Goal: Task Accomplishment & Management: Use online tool/utility

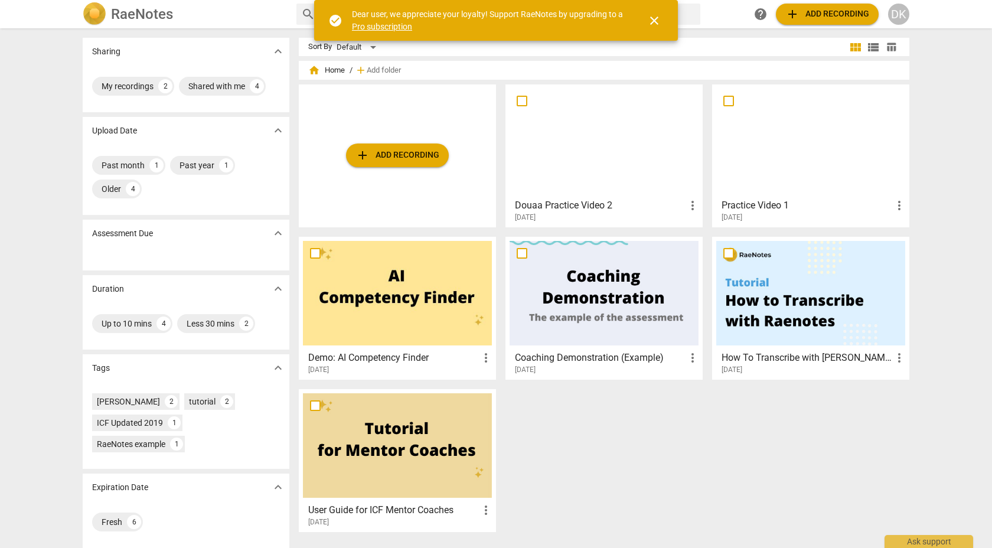
click at [380, 155] on span "add Add recording" at bounding box center [397, 155] width 84 height 14
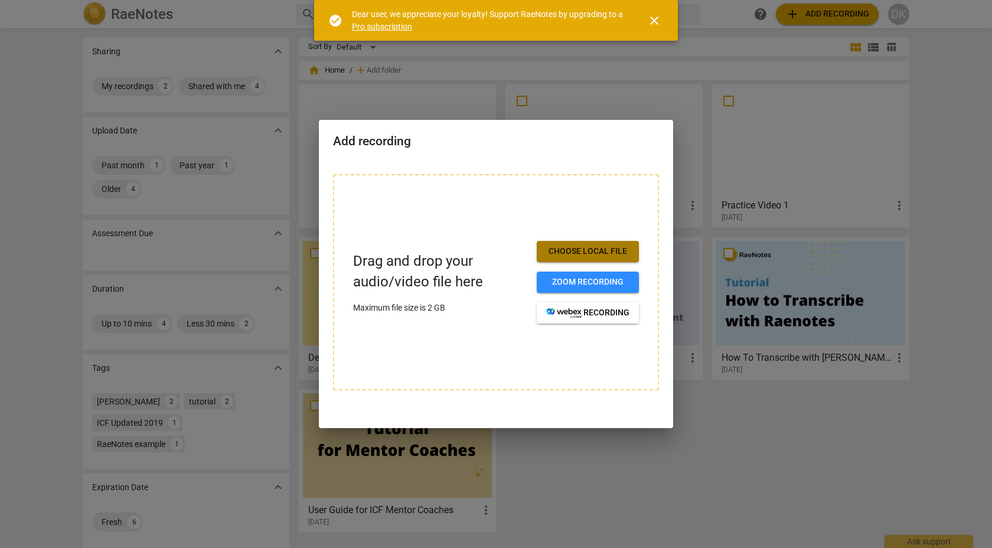
click at [566, 249] on span "Choose local file" at bounding box center [587, 252] width 83 height 12
click at [598, 249] on span "Choose local file" at bounding box center [587, 252] width 83 height 12
click at [586, 249] on span "Choose local file" at bounding box center [587, 252] width 83 height 12
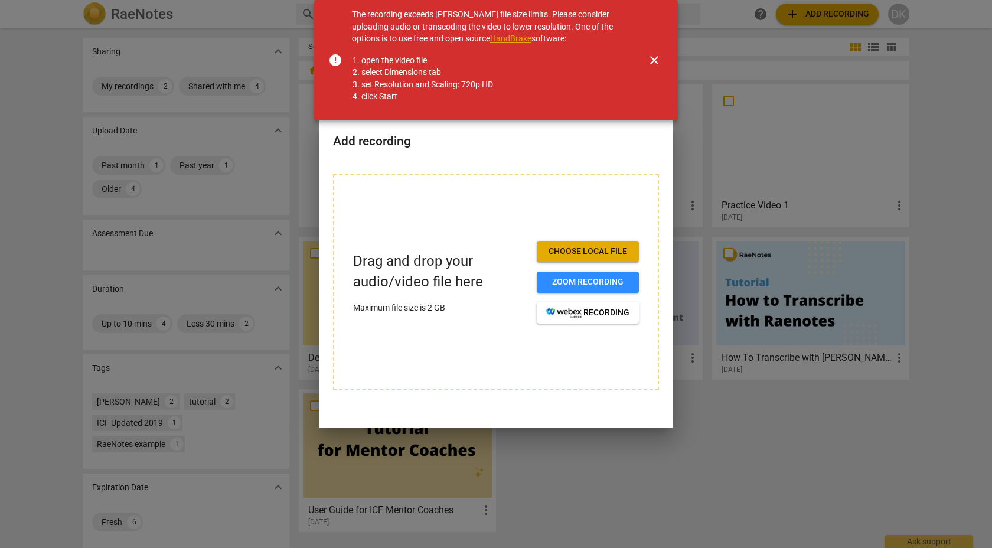
click at [654, 60] on span "close" at bounding box center [654, 60] width 14 height 14
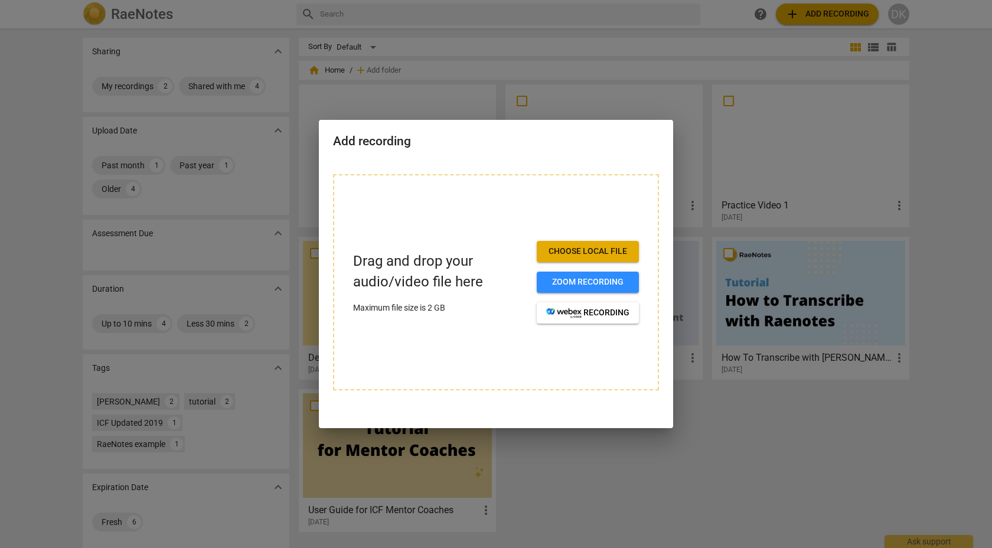
click at [570, 249] on span "Choose local file" at bounding box center [587, 252] width 83 height 12
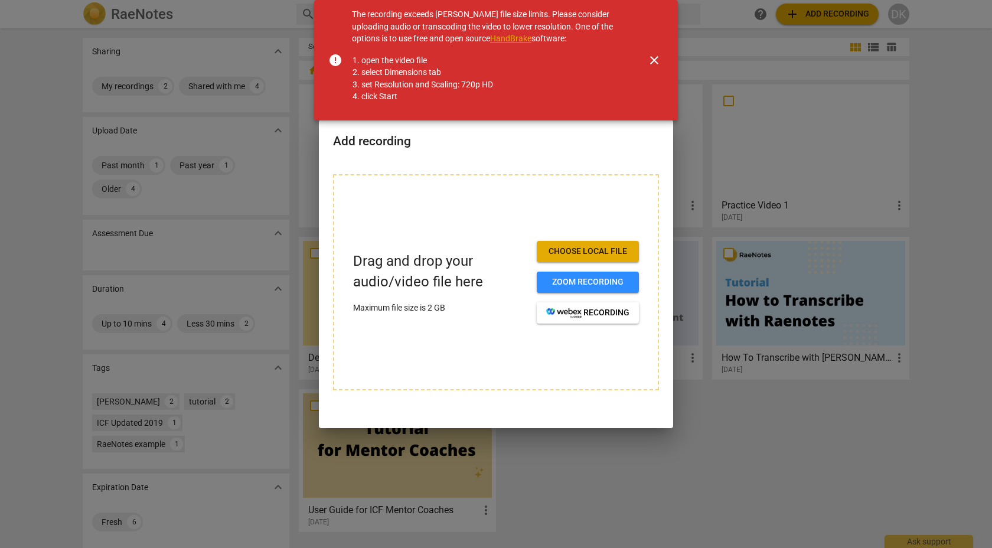
click at [652, 61] on span "close" at bounding box center [654, 60] width 14 height 14
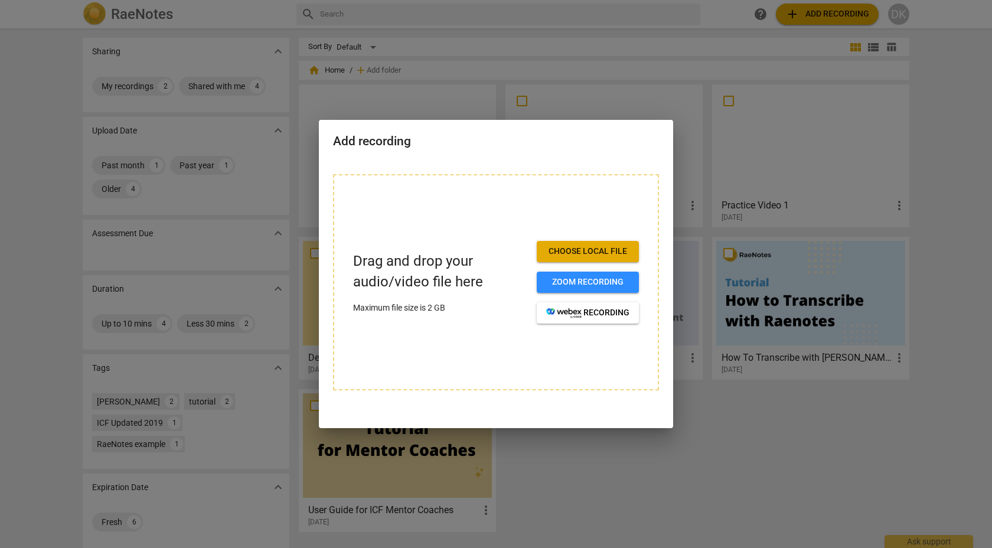
click at [541, 66] on div at bounding box center [496, 274] width 992 height 548
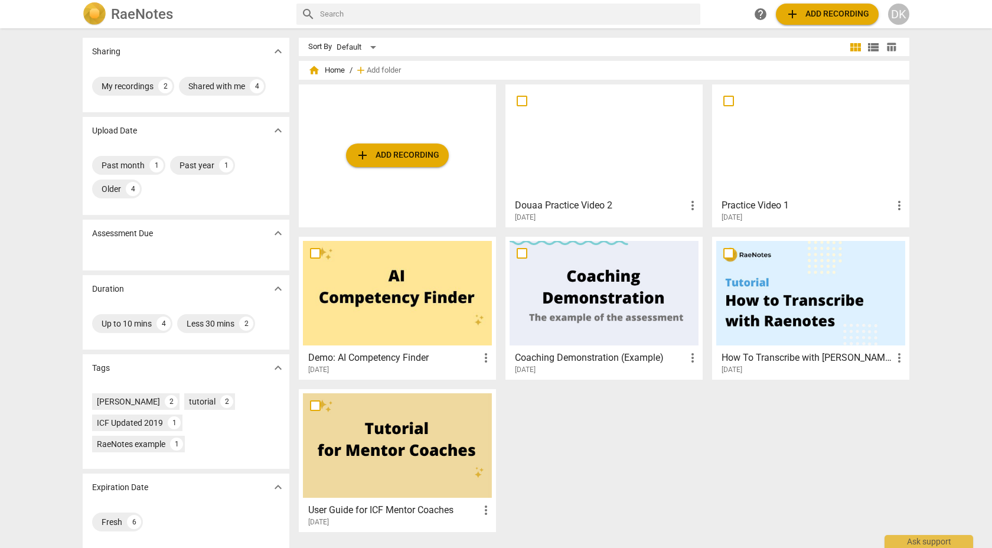
click at [400, 153] on span "add Add recording" at bounding box center [397, 155] width 84 height 14
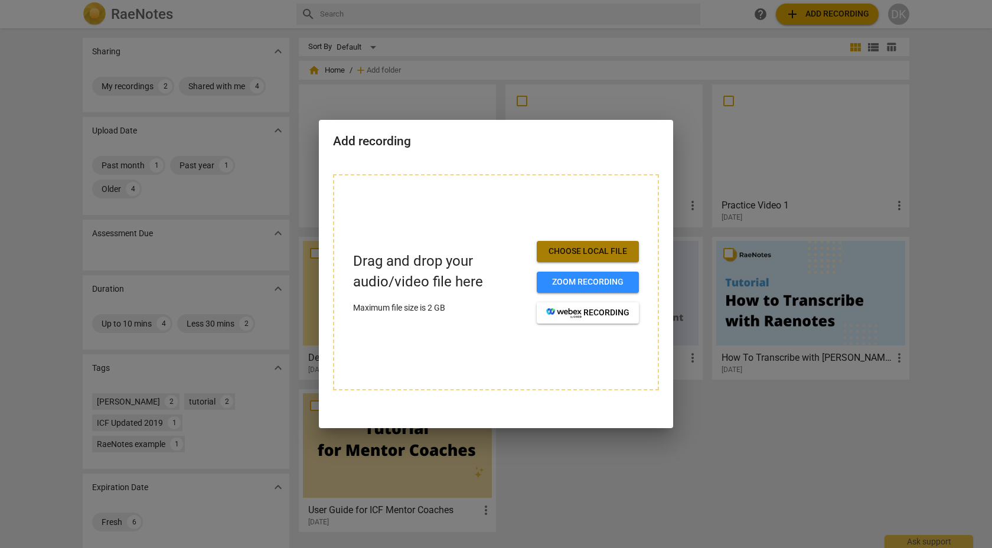
click at [564, 246] on span "Choose local file" at bounding box center [587, 252] width 83 height 12
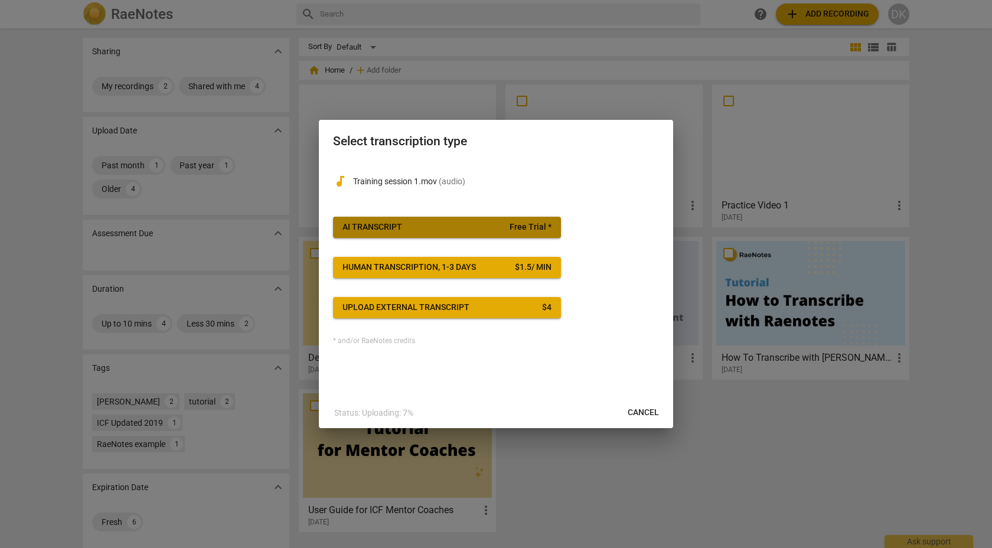
click at [458, 230] on span "AI Transcript Free Trial *" at bounding box center [446, 227] width 209 height 12
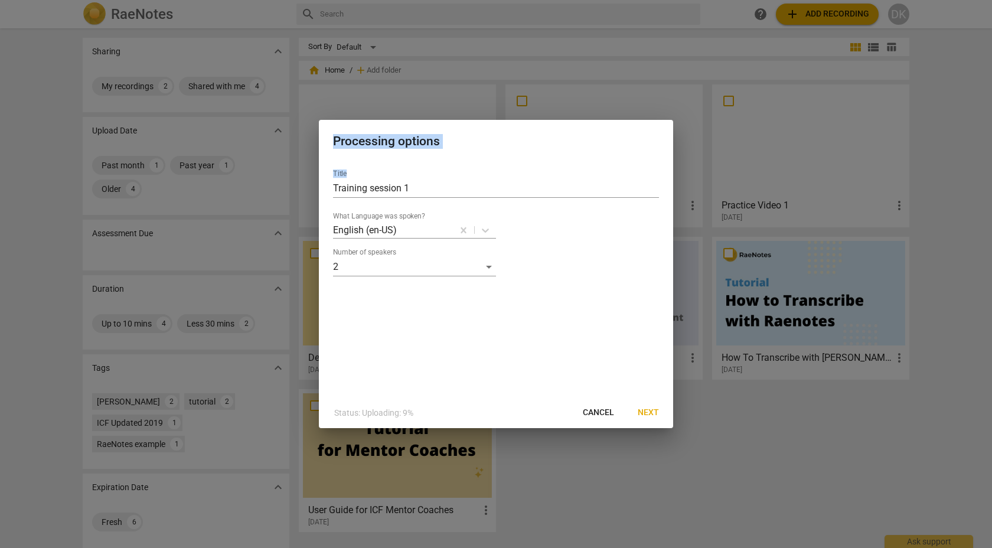
drag, startPoint x: 469, startPoint y: 128, endPoint x: 479, endPoint y: 172, distance: 45.4
click at [478, 177] on div "Processing options Title Training session 1 What Language was spoken? English (…" at bounding box center [496, 274] width 354 height 309
click at [425, 190] on input "Training session 1" at bounding box center [496, 188] width 326 height 19
type input "T"
type input "Practice Video 3"
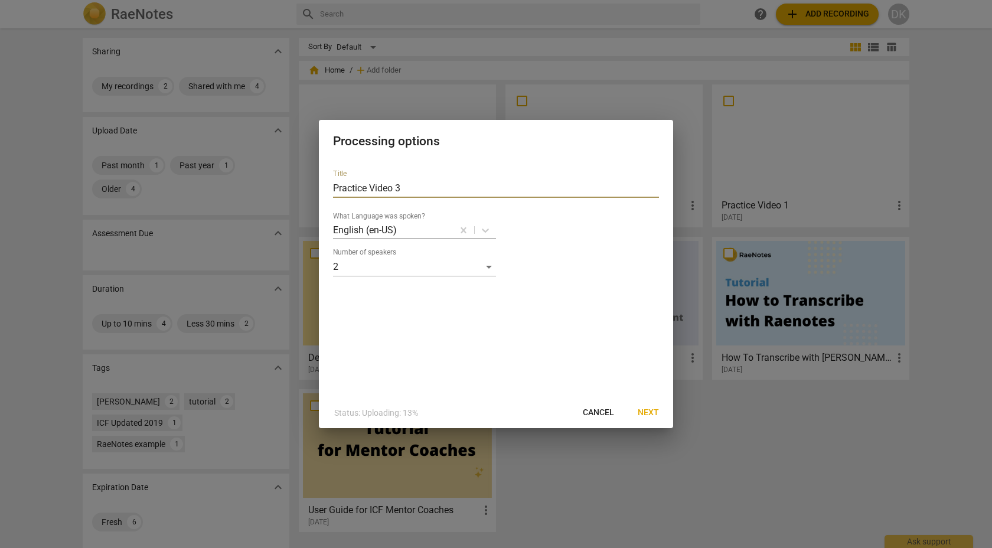
click at [645, 410] on span "Next" at bounding box center [648, 413] width 21 height 12
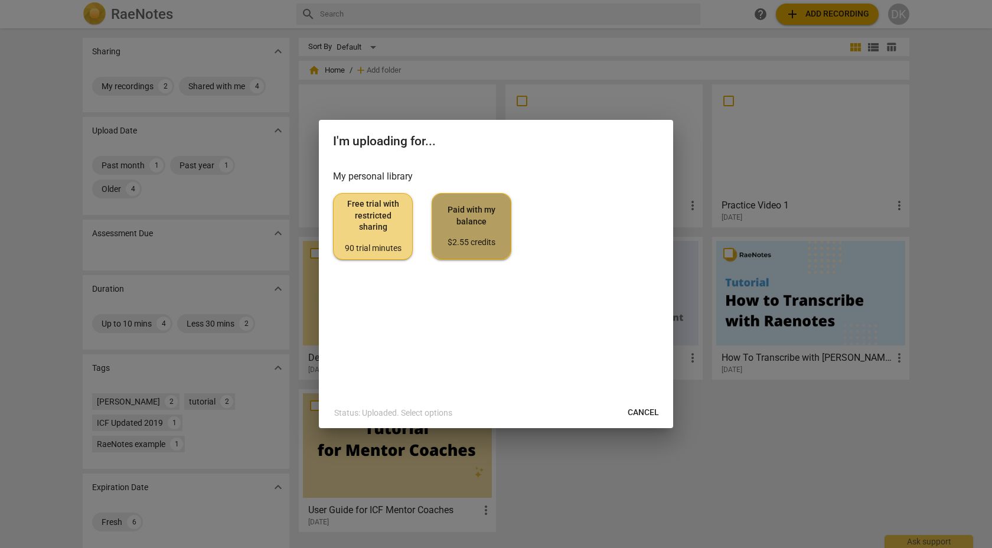
click at [466, 233] on span "Paid with my balance $2.55 credits" at bounding box center [472, 226] width 60 height 44
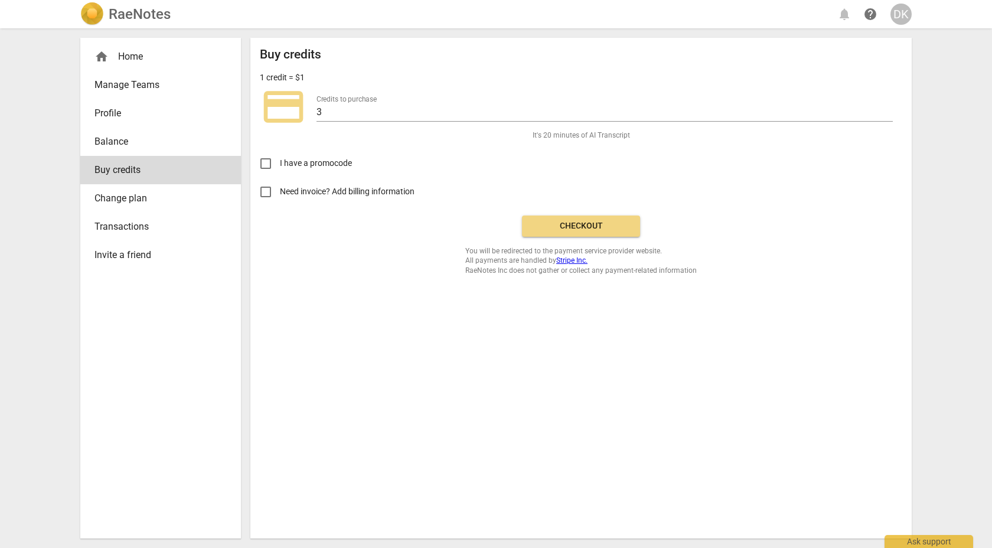
click at [585, 228] on span "Checkout" at bounding box center [580, 226] width 99 height 12
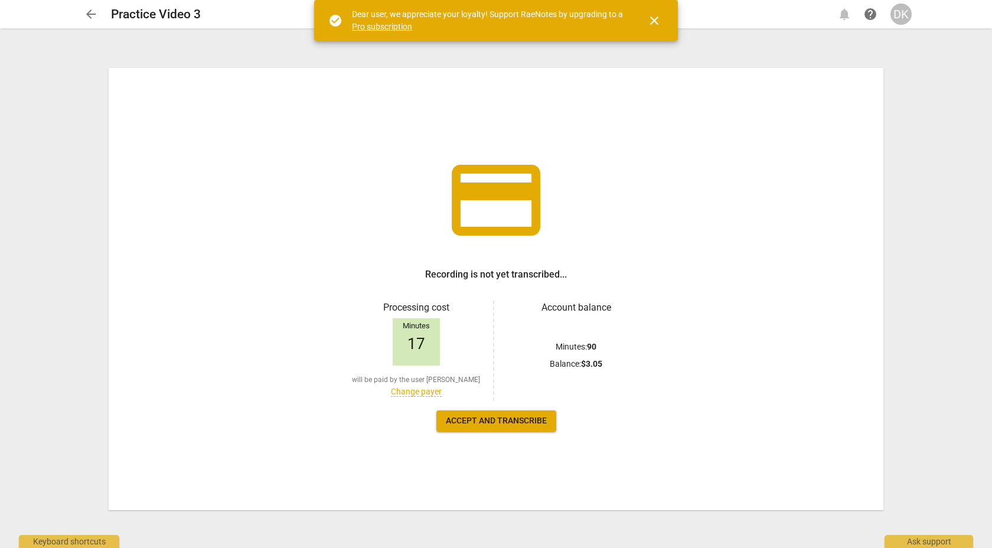
click at [508, 418] on span "Accept and transcribe" at bounding box center [496, 421] width 101 height 12
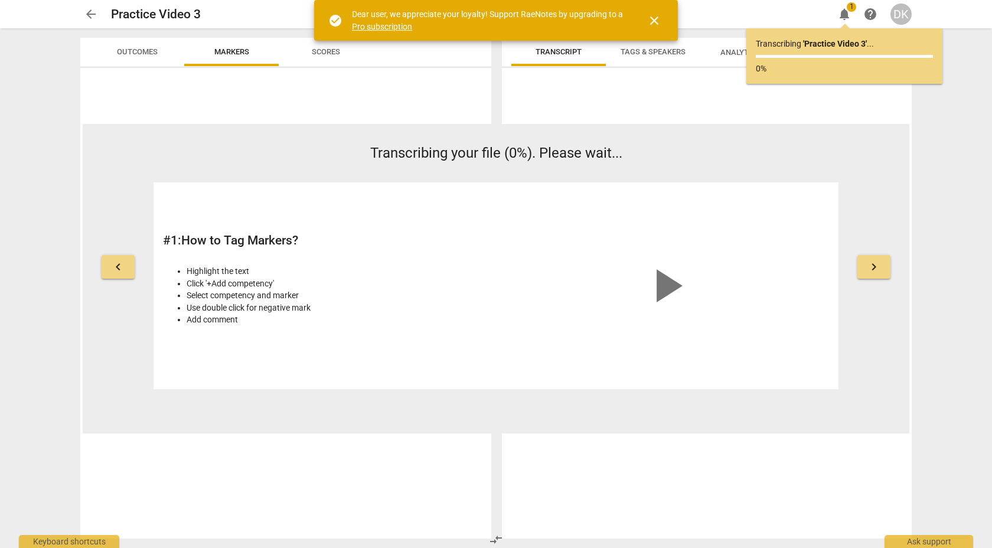
click at [657, 22] on span "close" at bounding box center [654, 21] width 14 height 14
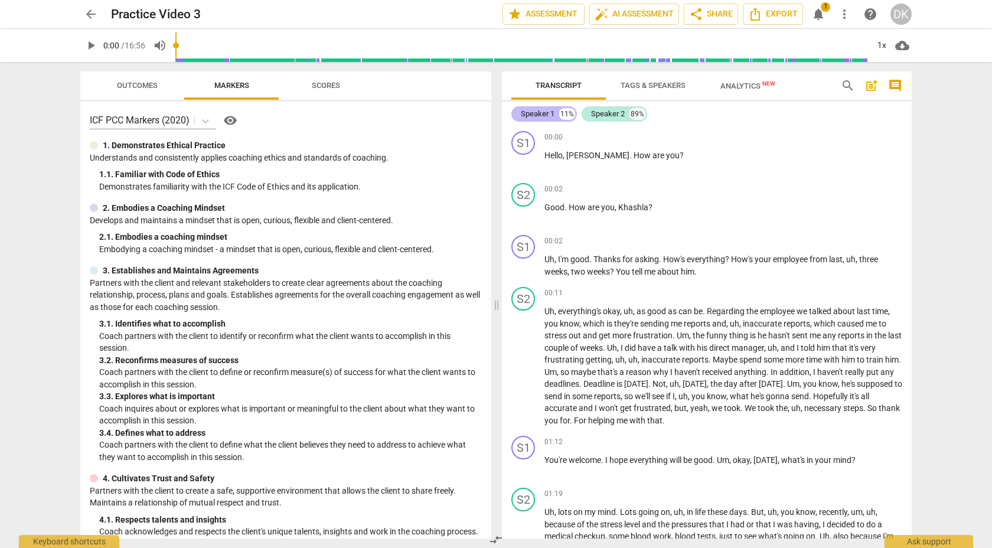
click at [543, 114] on div "Speaker 1" at bounding box center [538, 114] width 34 height 12
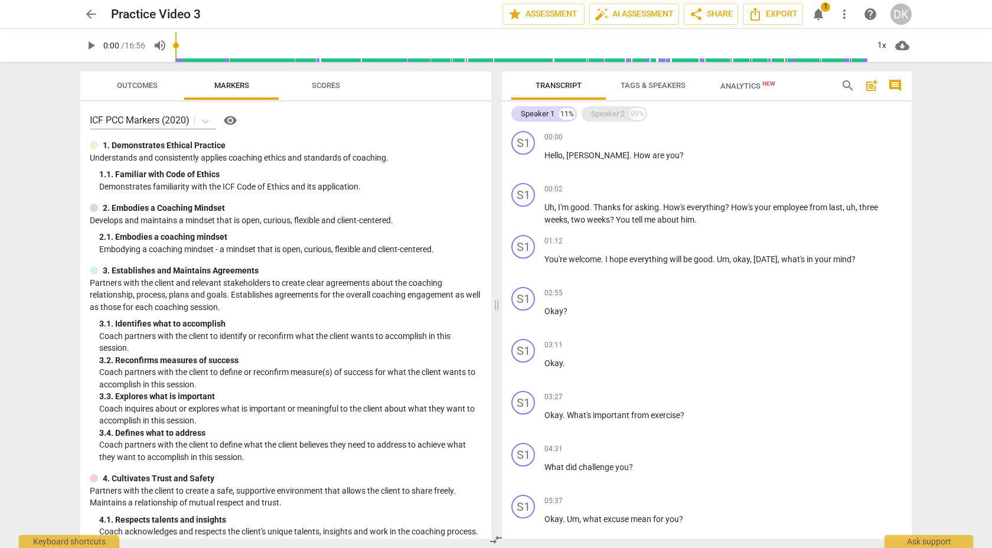
click at [610, 110] on div "Speaker 2" at bounding box center [608, 114] width 34 height 12
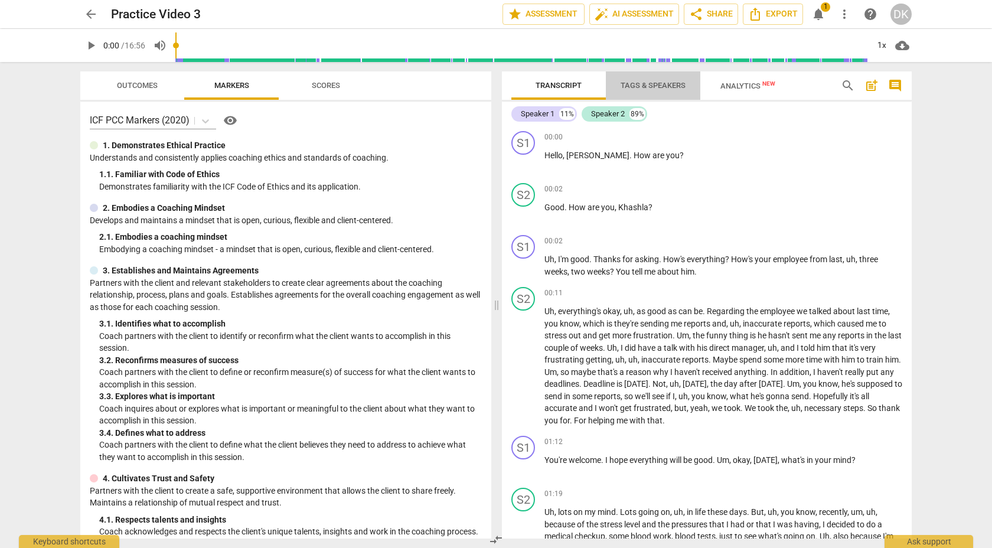
click at [648, 86] on span "Tags & Speakers" at bounding box center [652, 85] width 65 height 9
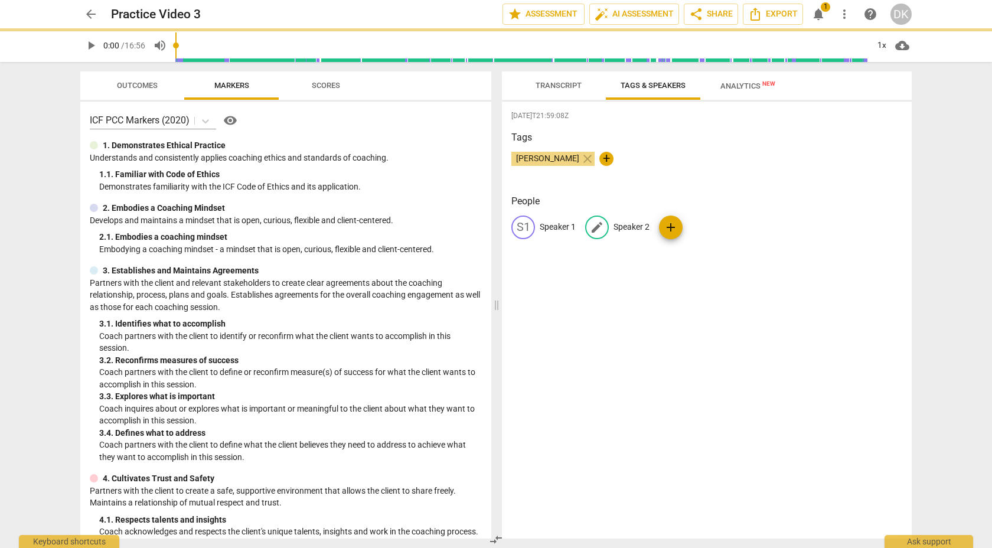
click at [623, 226] on p "Speaker 2" at bounding box center [631, 227] width 36 height 12
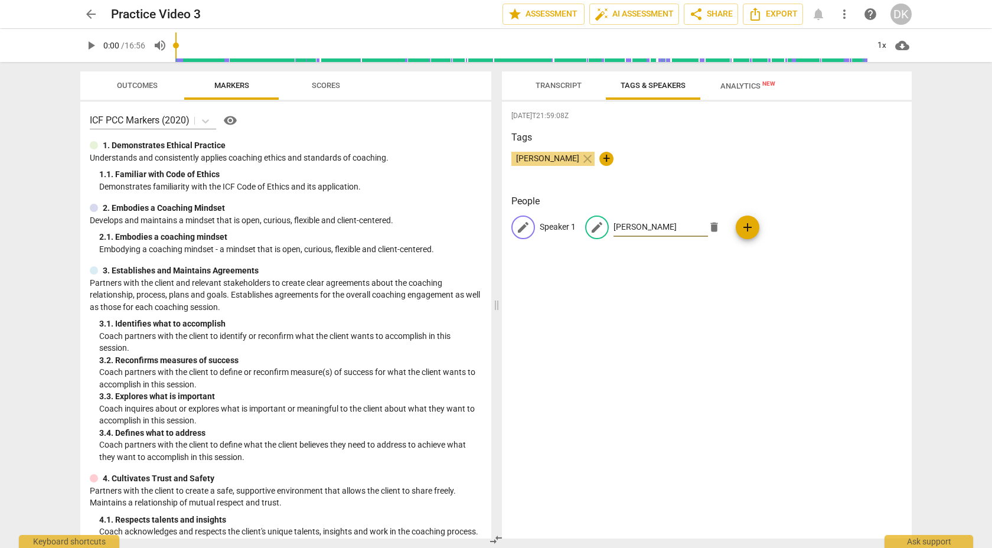
type input "Nasser"
click at [555, 227] on p "Speaker 1" at bounding box center [558, 227] width 36 height 12
type input "[PERSON_NAME]"
click at [690, 226] on p "Nasser" at bounding box center [721, 227] width 63 height 12
click at [679, 228] on input "Nasser" at bounding box center [688, 227] width 94 height 19
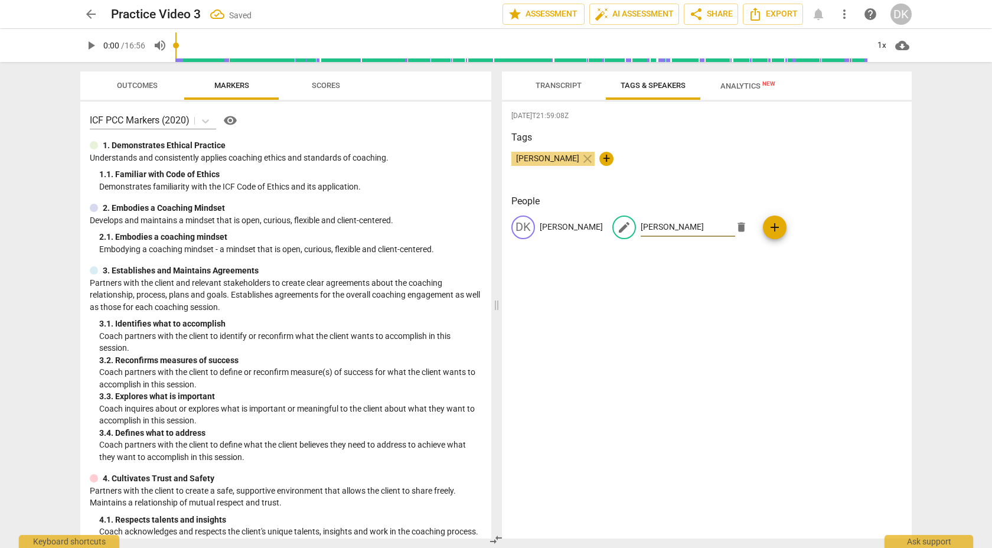
type input "Nasser Obeid"
click at [691, 166] on div "Douaa Kayed close +" at bounding box center [706, 164] width 391 height 24
click at [569, 87] on span "Transcript" at bounding box center [558, 85] width 46 height 9
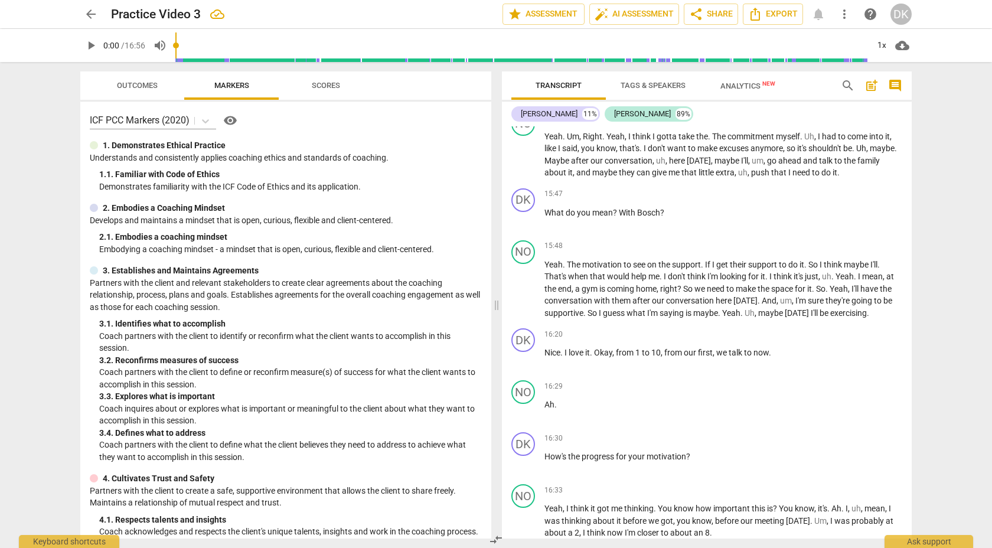
scroll to position [3672, 0]
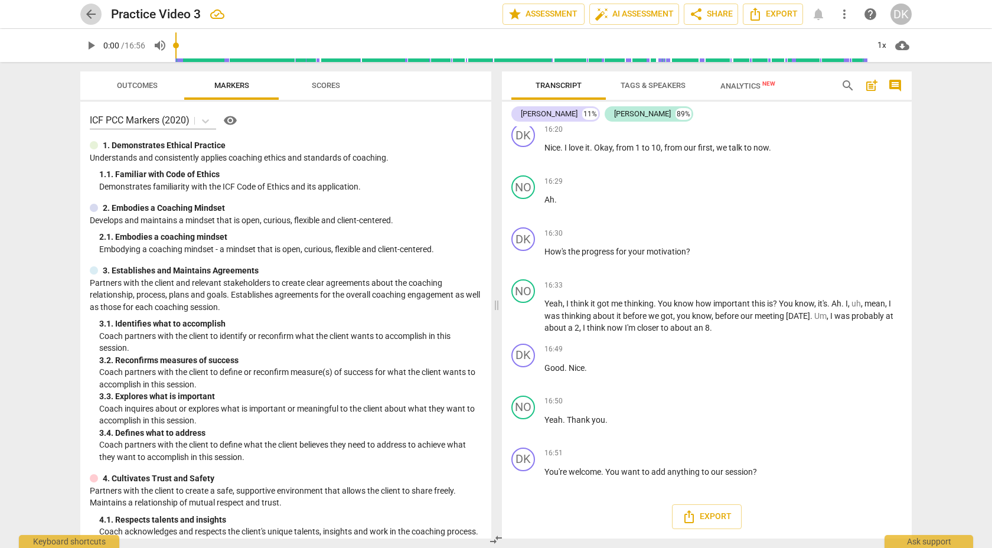
click at [90, 14] on span "arrow_back" at bounding box center [91, 14] width 14 height 14
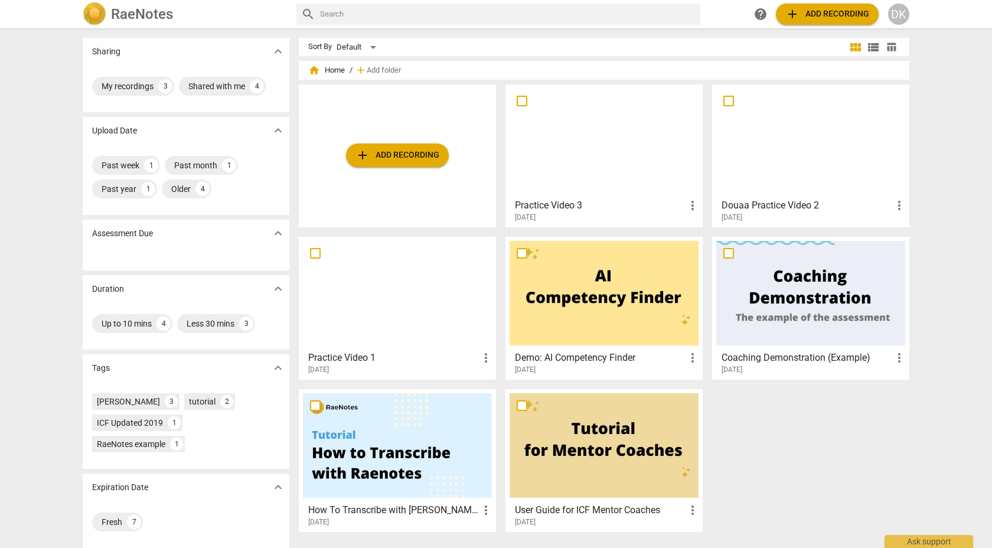
click at [619, 142] on div at bounding box center [603, 141] width 189 height 104
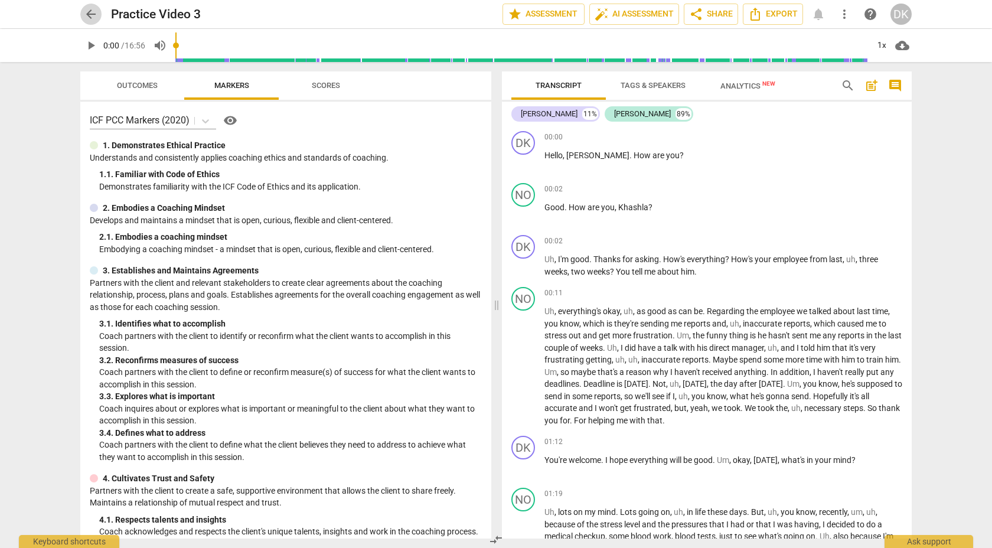
click at [90, 12] on span "arrow_back" at bounding box center [91, 14] width 14 height 14
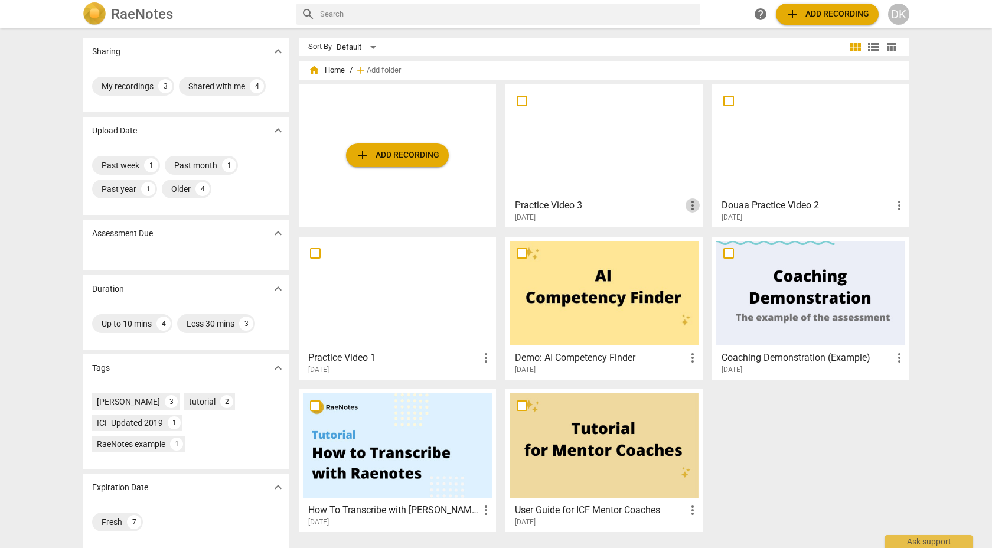
click at [692, 203] on span "more_vert" at bounding box center [692, 205] width 14 height 14
click at [569, 131] on div at bounding box center [496, 274] width 992 height 548
click at [569, 130] on div at bounding box center [603, 141] width 189 height 104
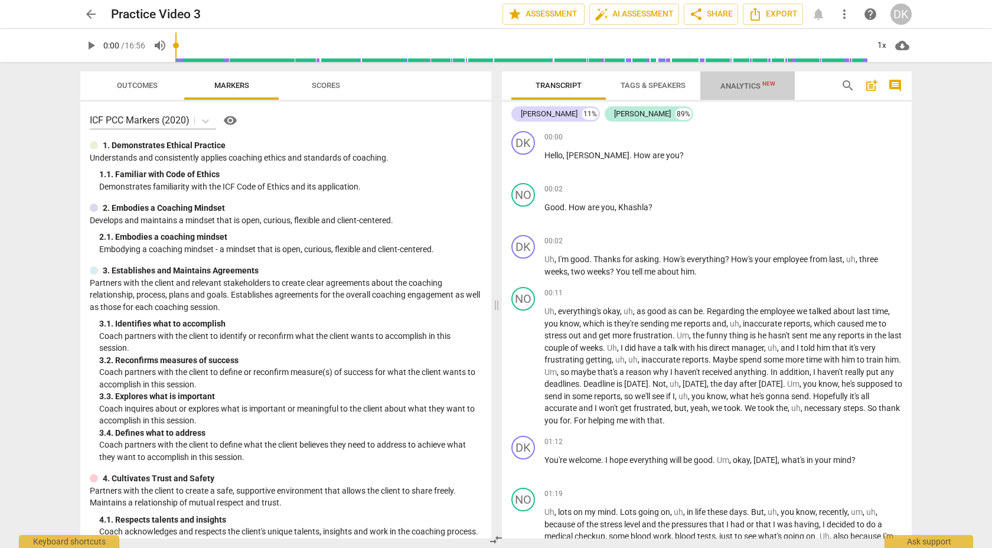
click at [726, 83] on span "Analytics New" at bounding box center [747, 85] width 55 height 9
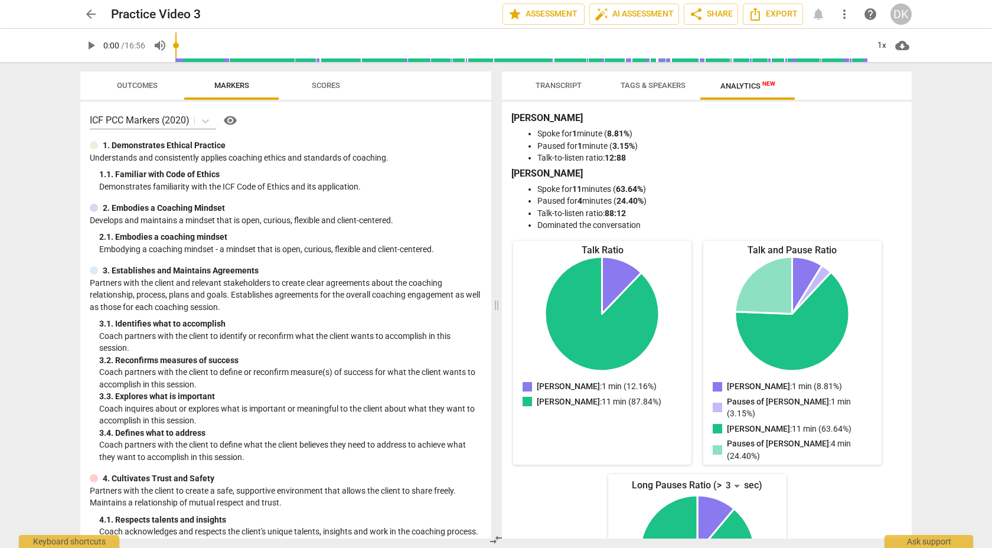
click at [669, 86] on span "Tags & Speakers" at bounding box center [652, 85] width 65 height 9
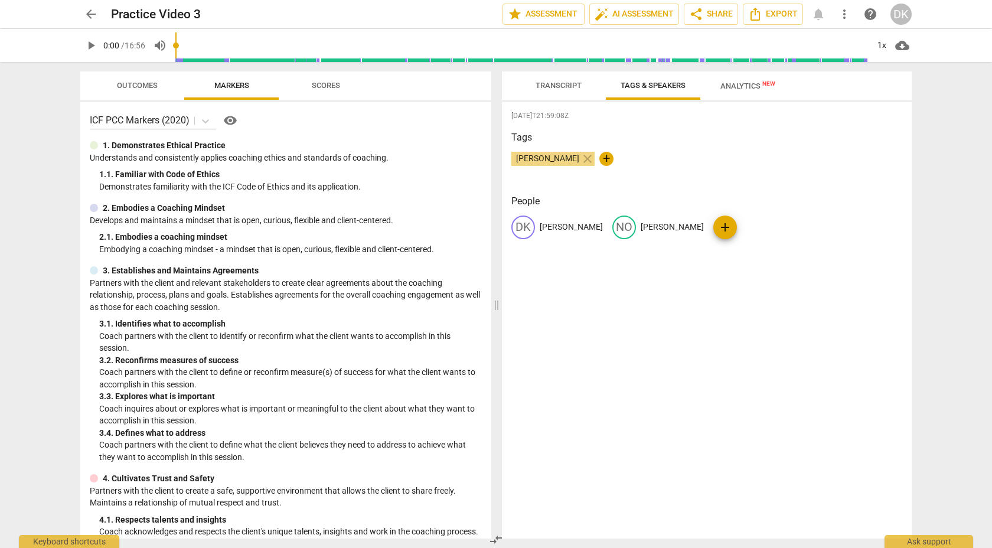
click at [560, 82] on span "Transcript" at bounding box center [558, 85] width 46 height 9
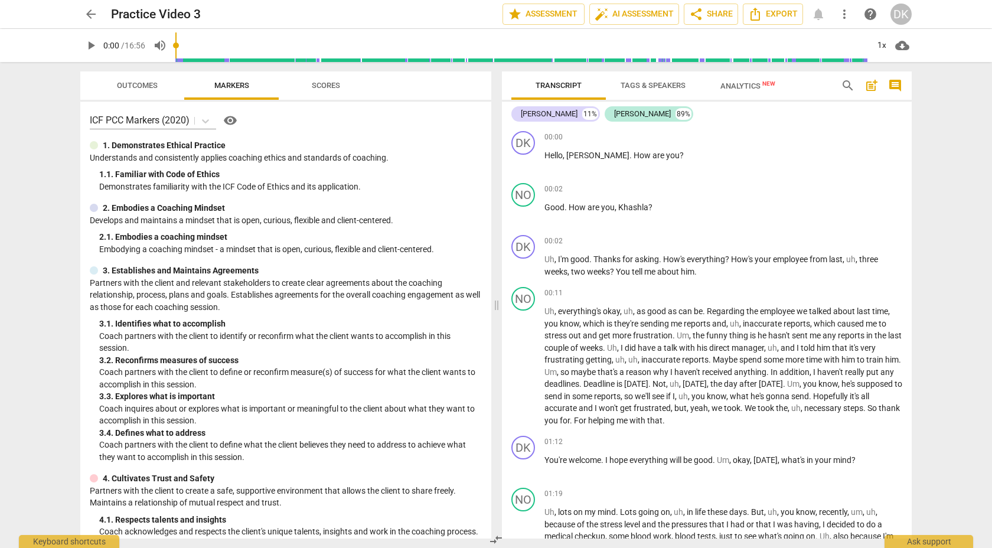
click at [90, 10] on span "arrow_back" at bounding box center [91, 14] width 14 height 14
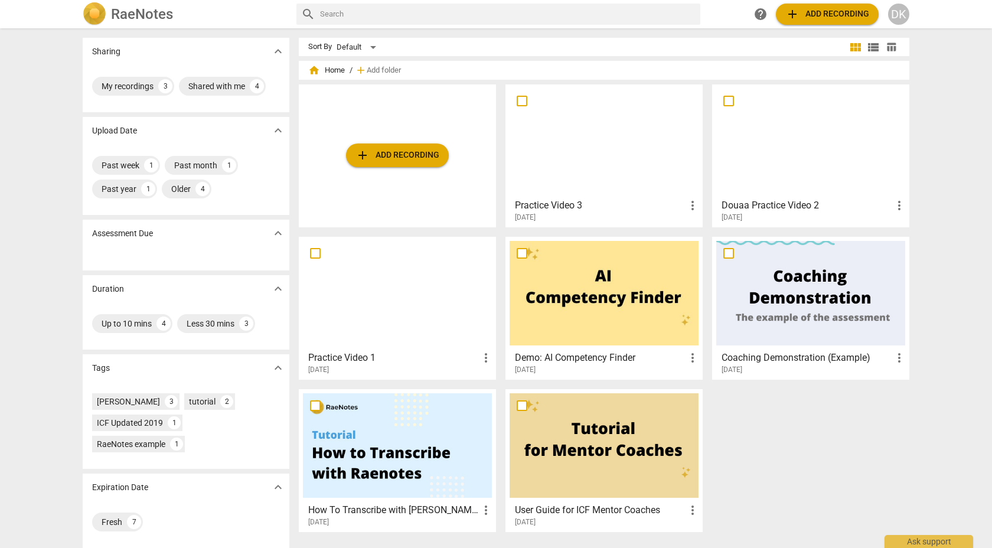
click at [386, 155] on span "add Add recording" at bounding box center [397, 155] width 84 height 14
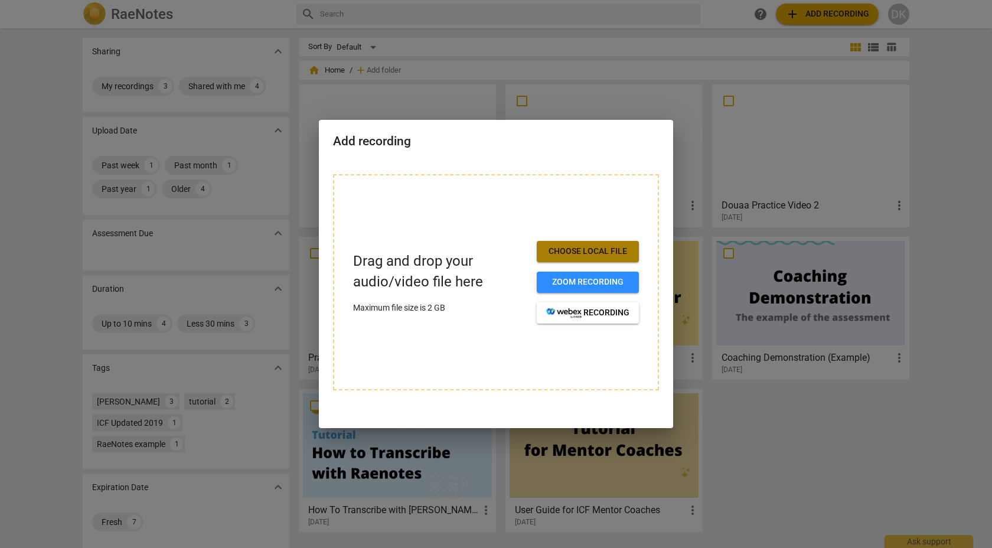
click at [554, 255] on span "Choose local file" at bounding box center [587, 252] width 83 height 12
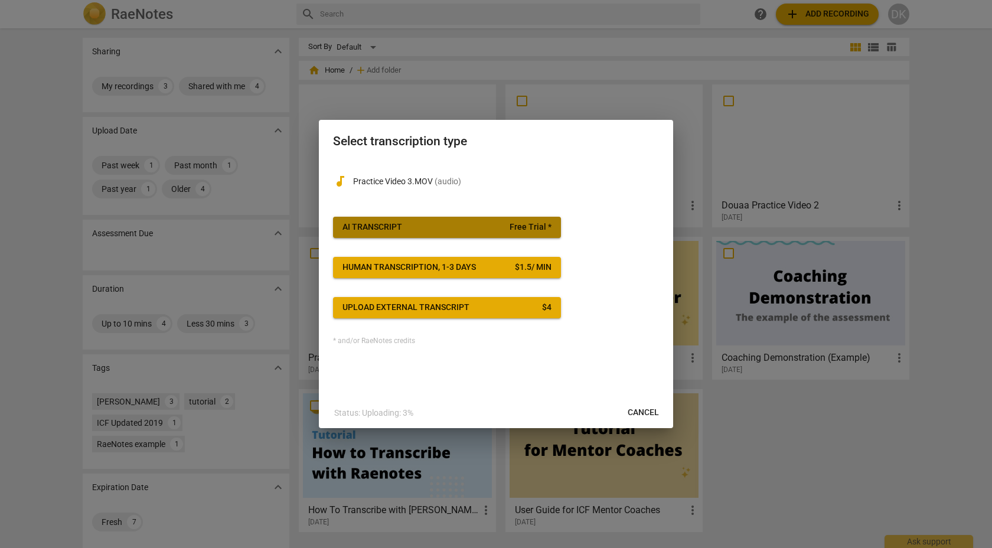
click at [494, 226] on span "AI Transcript Free Trial *" at bounding box center [446, 227] width 209 height 12
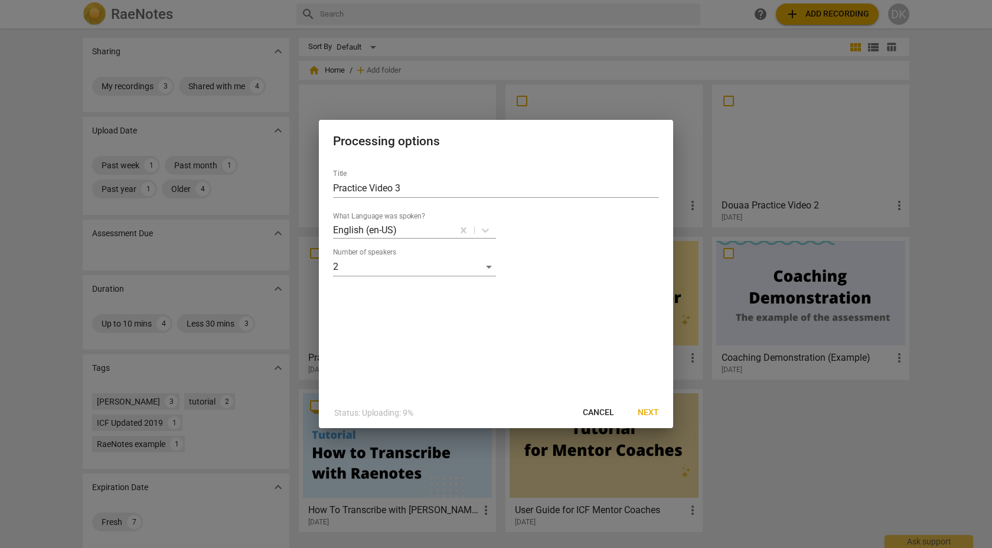
click at [653, 415] on span "Next" at bounding box center [648, 413] width 21 height 12
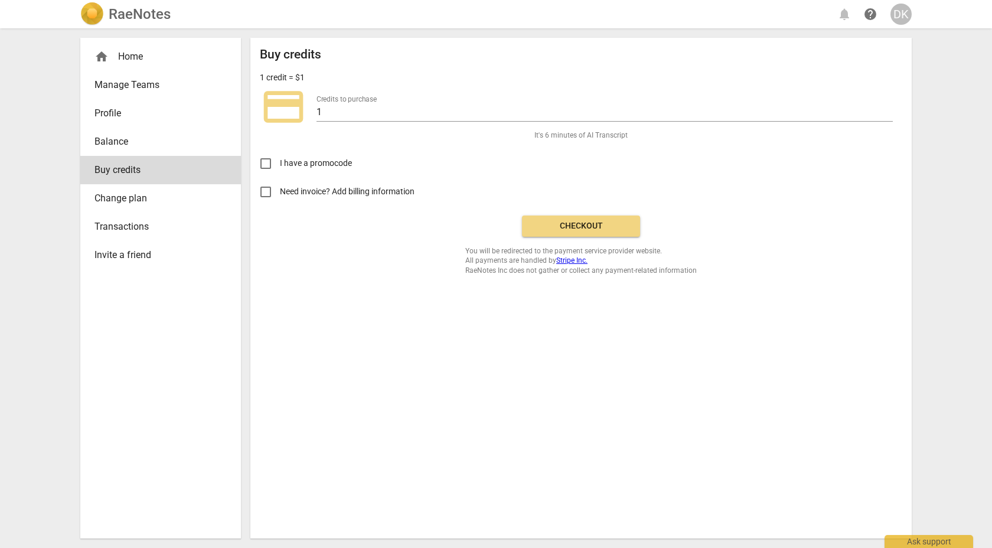
click at [598, 221] on span "Checkout" at bounding box center [580, 226] width 99 height 12
click at [156, 141] on span "Balance" at bounding box center [155, 142] width 123 height 14
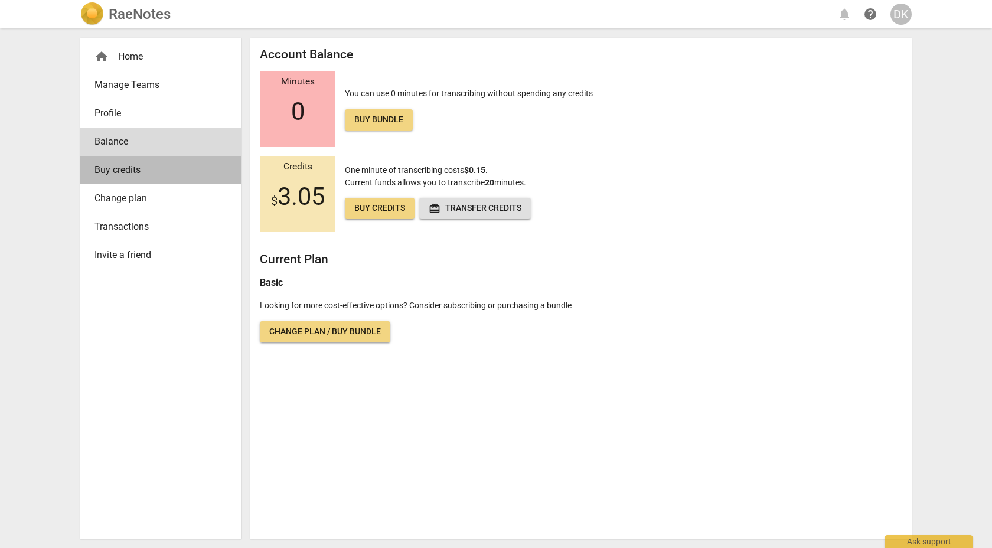
click at [143, 166] on span "Buy credits" at bounding box center [155, 170] width 123 height 14
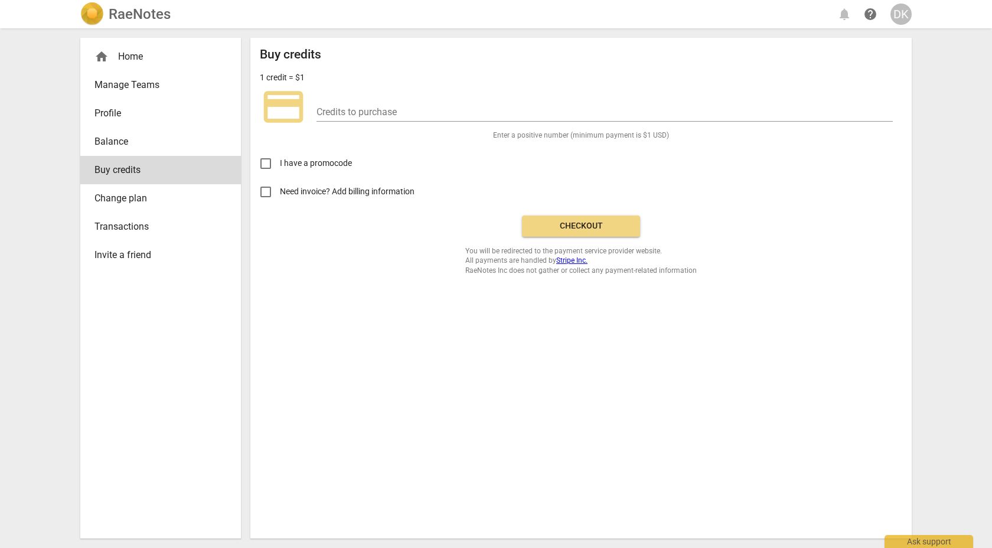
click at [586, 223] on span "Checkout" at bounding box center [580, 226] width 99 height 12
click at [381, 108] on input "number" at bounding box center [604, 112] width 576 height 17
type input "1"
click at [580, 227] on span "Checkout" at bounding box center [580, 226] width 99 height 12
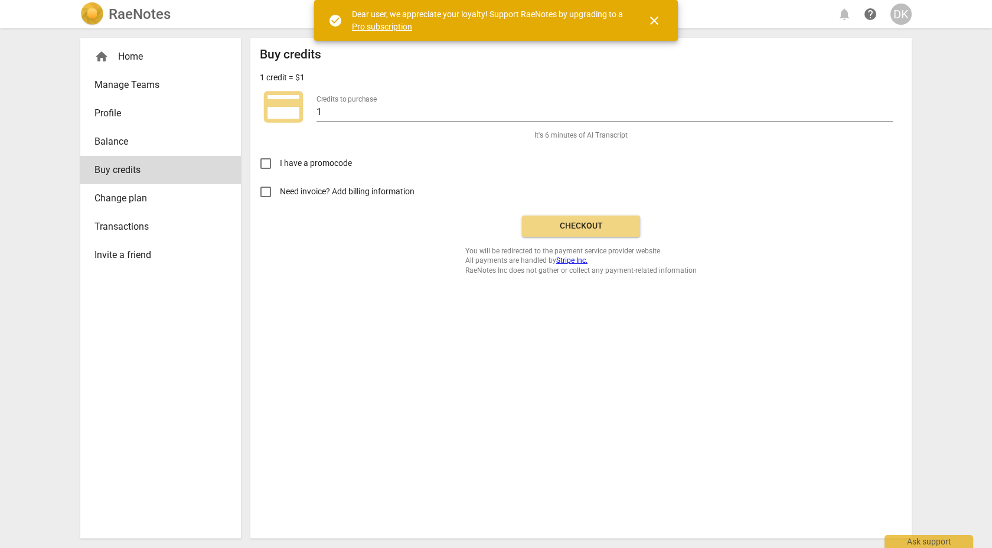
click at [557, 218] on button "Checkout" at bounding box center [581, 225] width 118 height 21
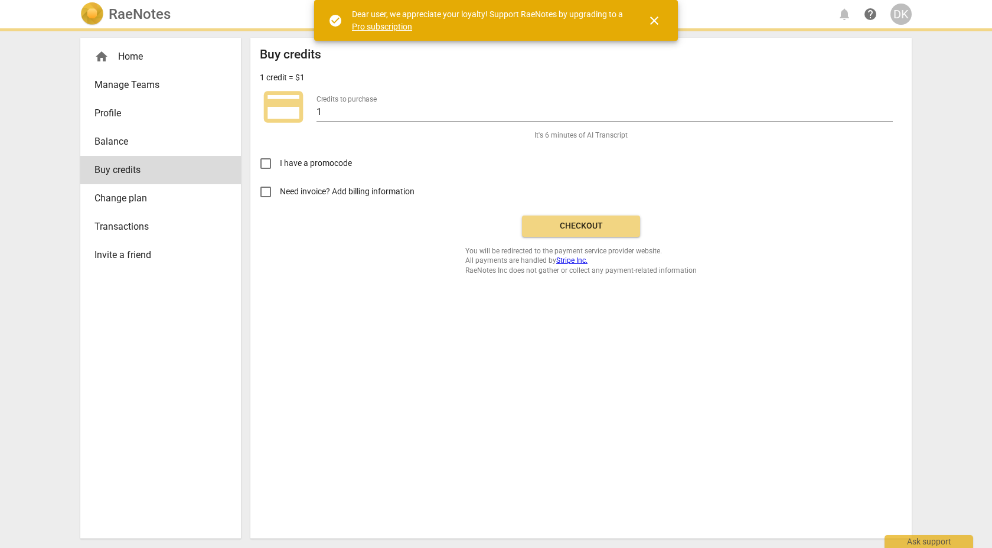
click at [268, 164] on input "I have a promocode" at bounding box center [265, 163] width 28 height 28
checkbox input "false"
click at [269, 191] on input "Need invoice? Add billing information" at bounding box center [265, 192] width 28 height 28
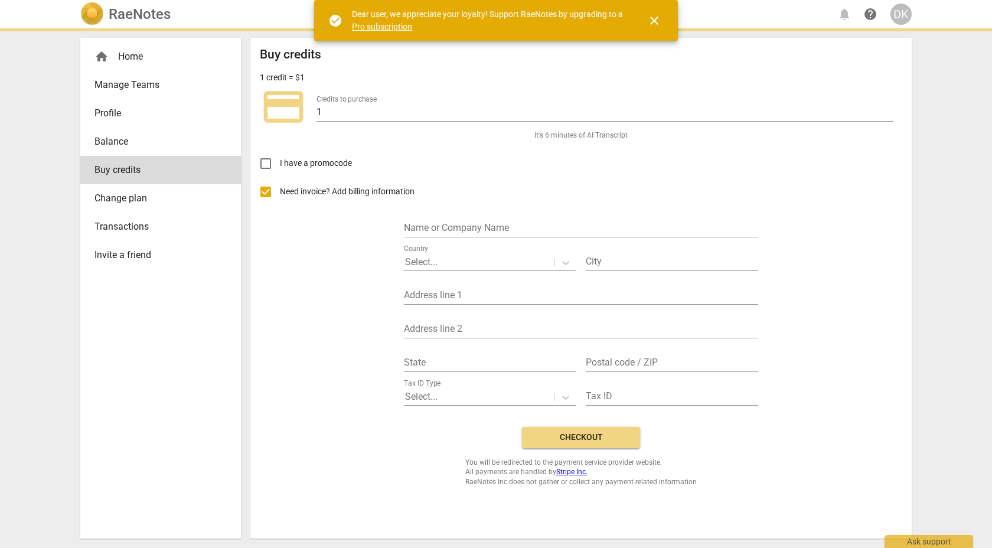
click at [269, 191] on input "Need invoice? Add billing information" at bounding box center [265, 192] width 28 height 28
checkbox input "false"
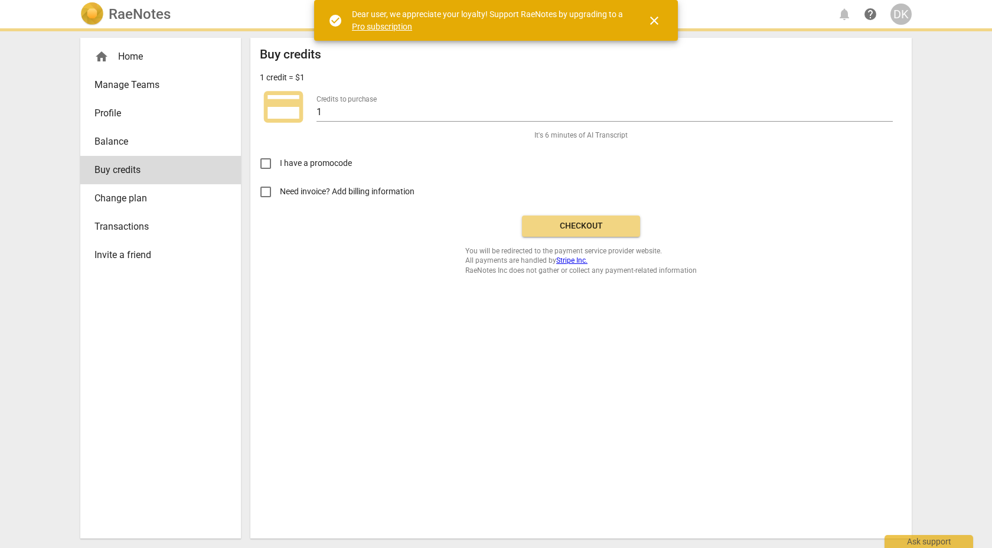
click at [656, 21] on span "close" at bounding box center [654, 21] width 14 height 14
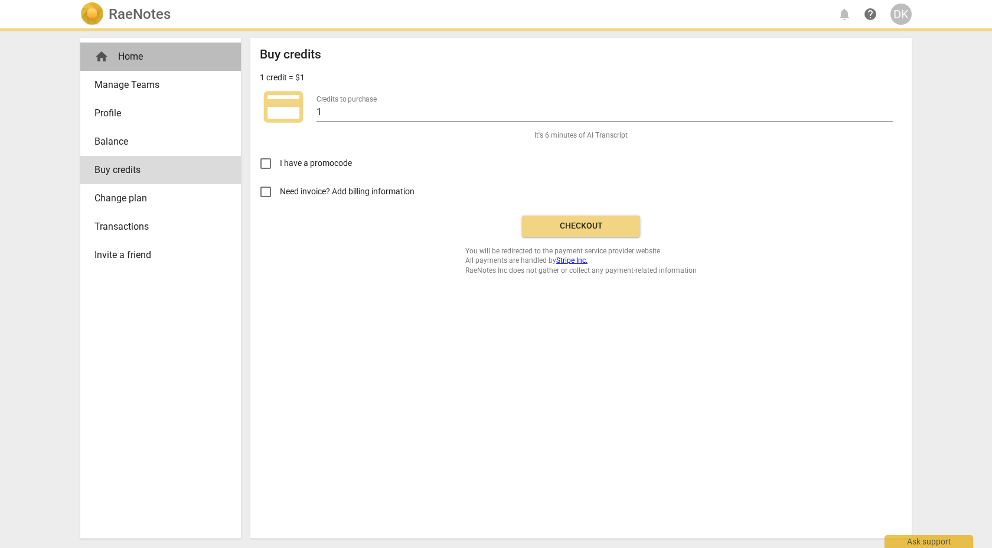
click at [138, 56] on div "home Home" at bounding box center [155, 57] width 123 height 14
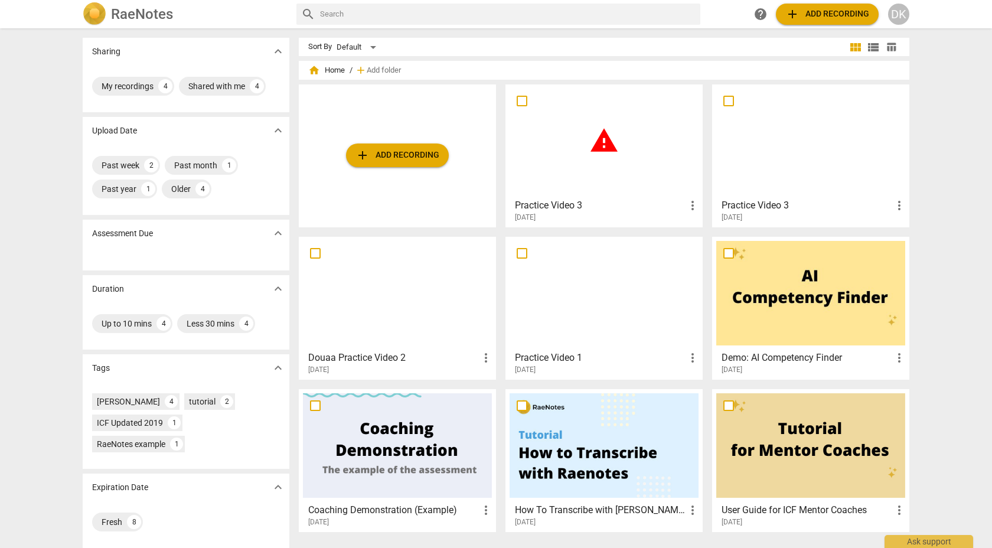
click at [580, 162] on div "warning" at bounding box center [603, 141] width 189 height 104
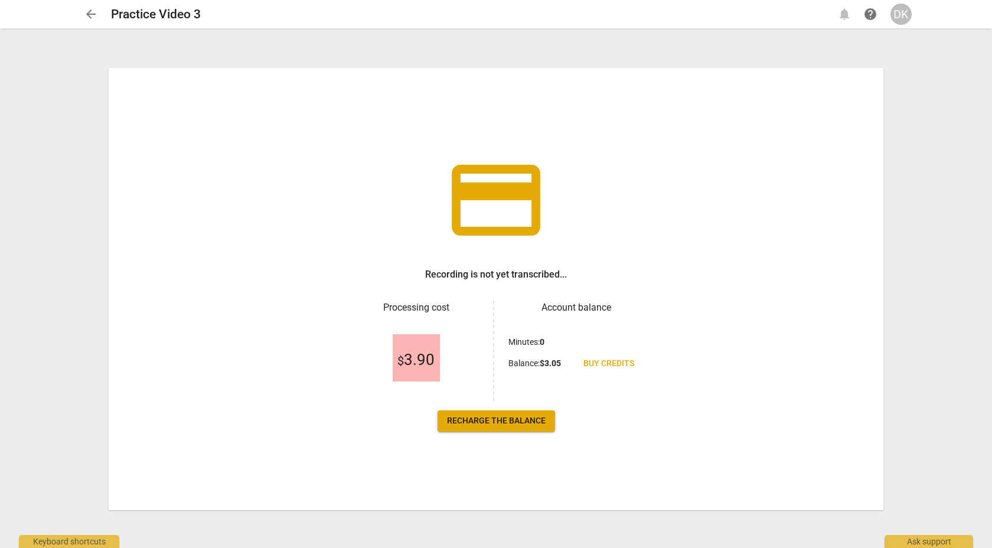
click at [522, 417] on span "Recharge the balance" at bounding box center [496, 421] width 99 height 12
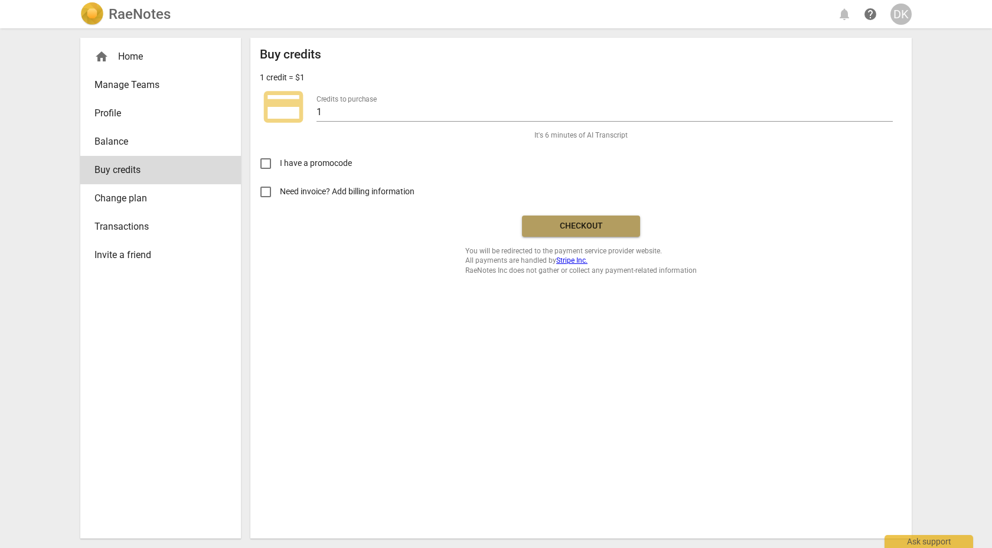
click at [563, 228] on span "Checkout" at bounding box center [580, 226] width 99 height 12
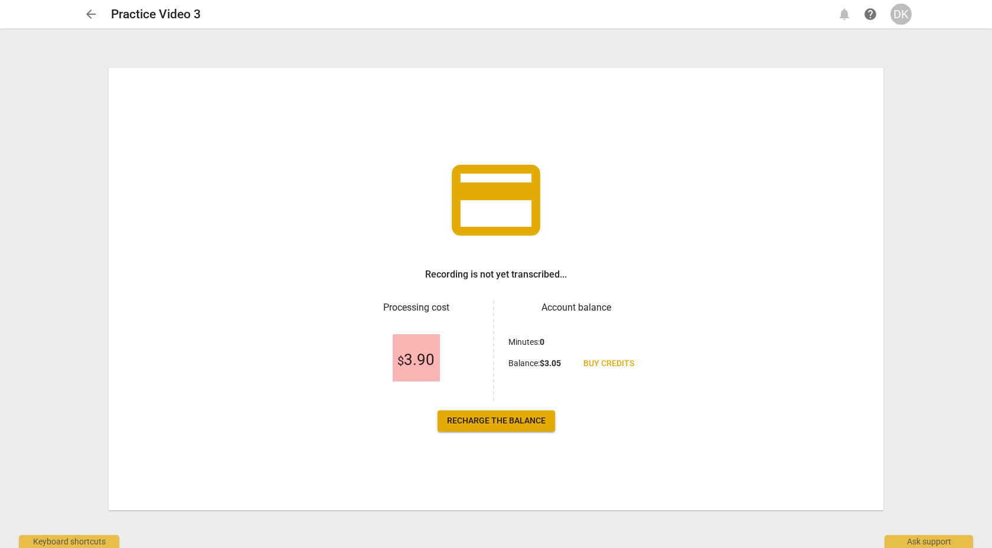
click at [592, 360] on span "Buy credits" at bounding box center [608, 364] width 51 height 12
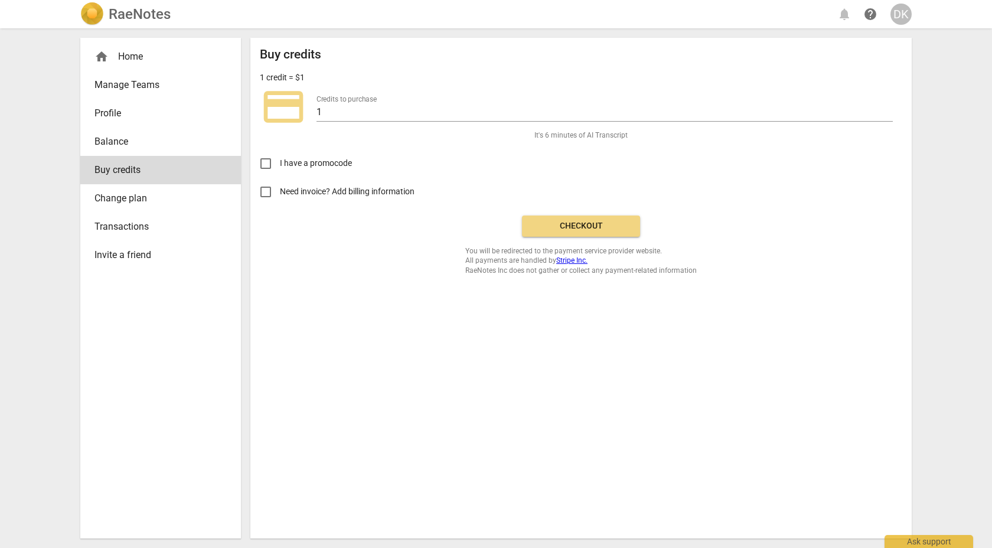
click at [573, 228] on span "Checkout" at bounding box center [580, 226] width 99 height 12
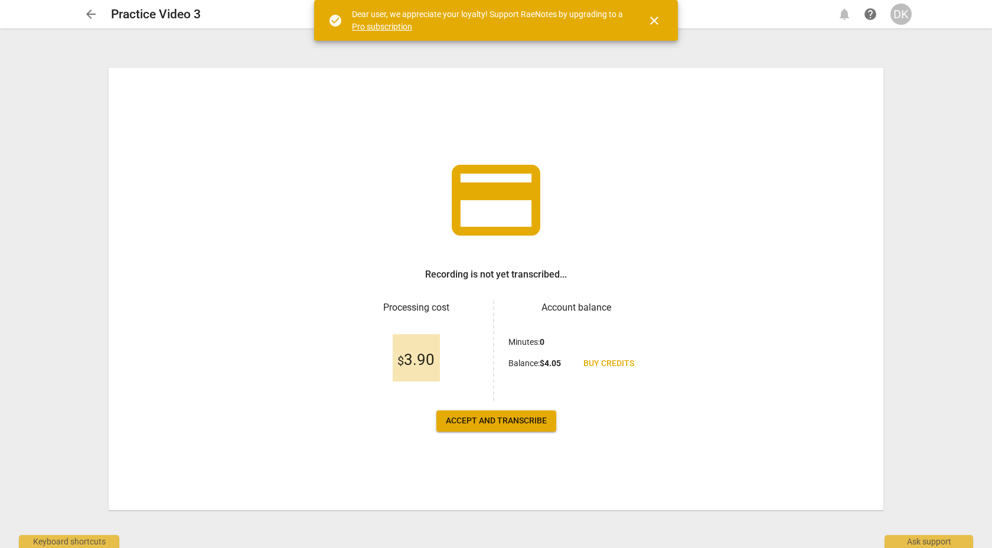
click at [501, 422] on span "Accept and transcribe" at bounding box center [496, 421] width 101 height 12
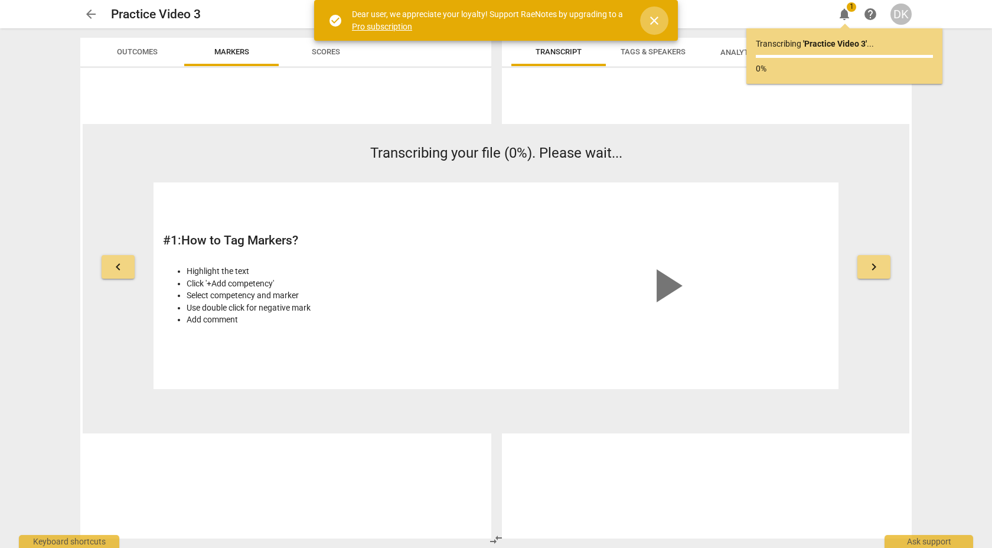
click at [656, 22] on span "close" at bounding box center [654, 21] width 14 height 14
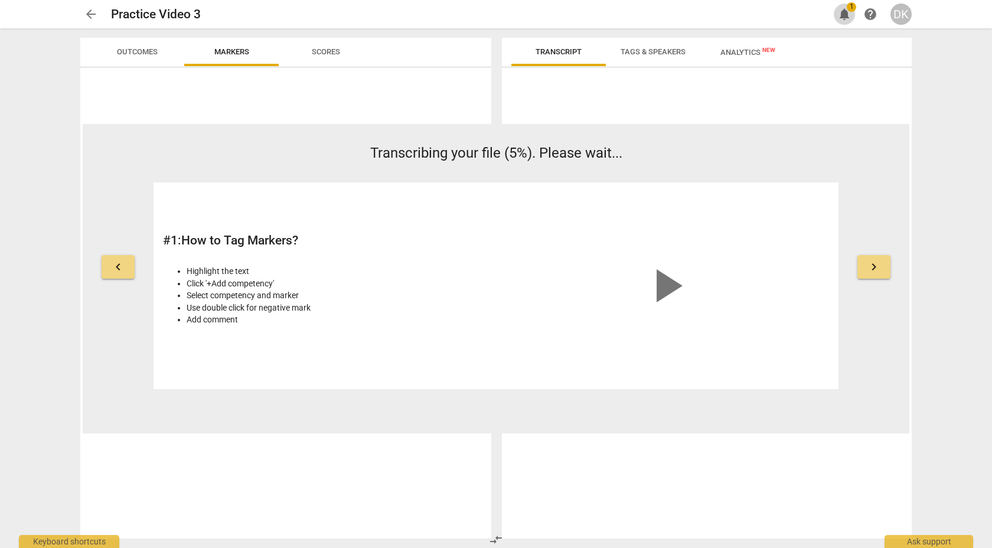
click at [845, 11] on span "notifications" at bounding box center [844, 14] width 14 height 14
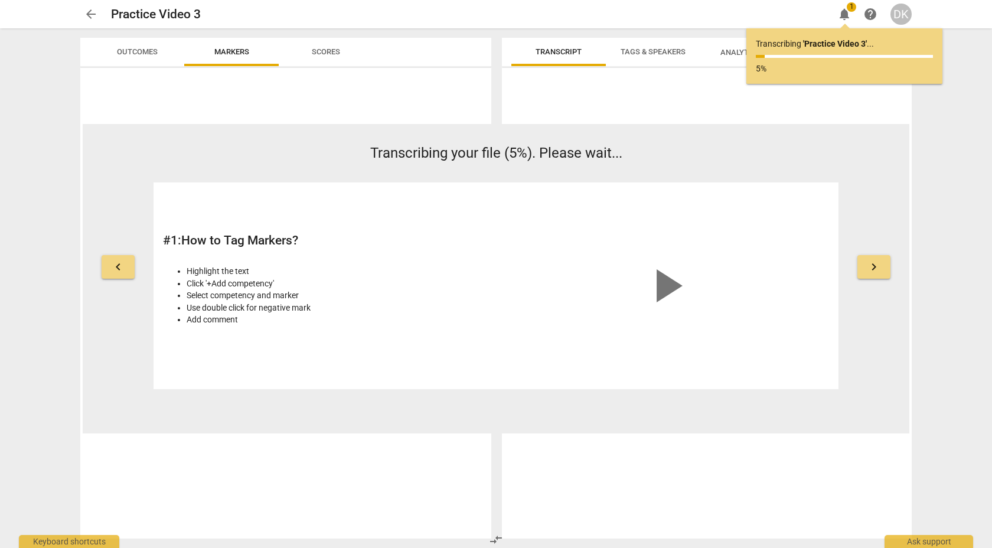
click at [845, 11] on span "notifications" at bounding box center [844, 14] width 14 height 14
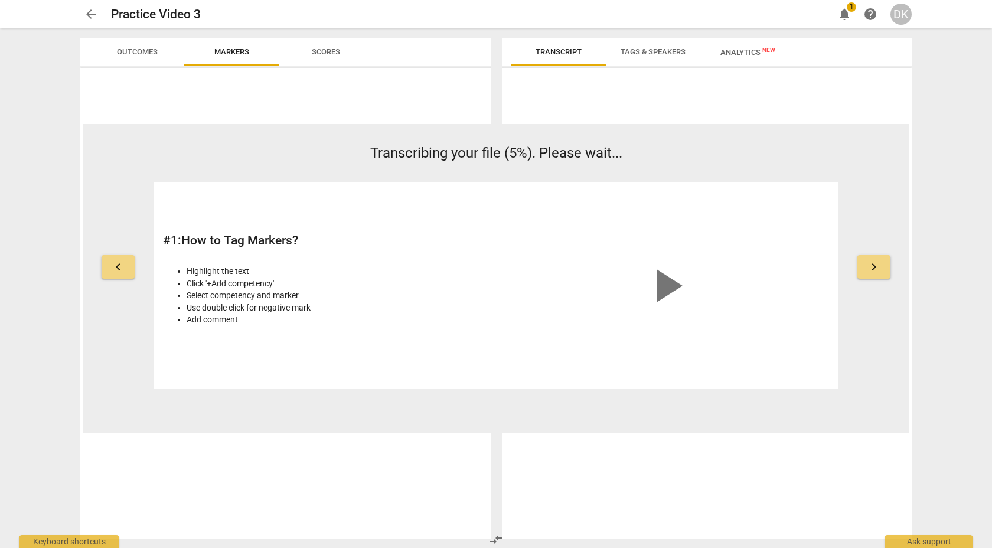
click at [845, 11] on span "notifications" at bounding box center [844, 14] width 14 height 14
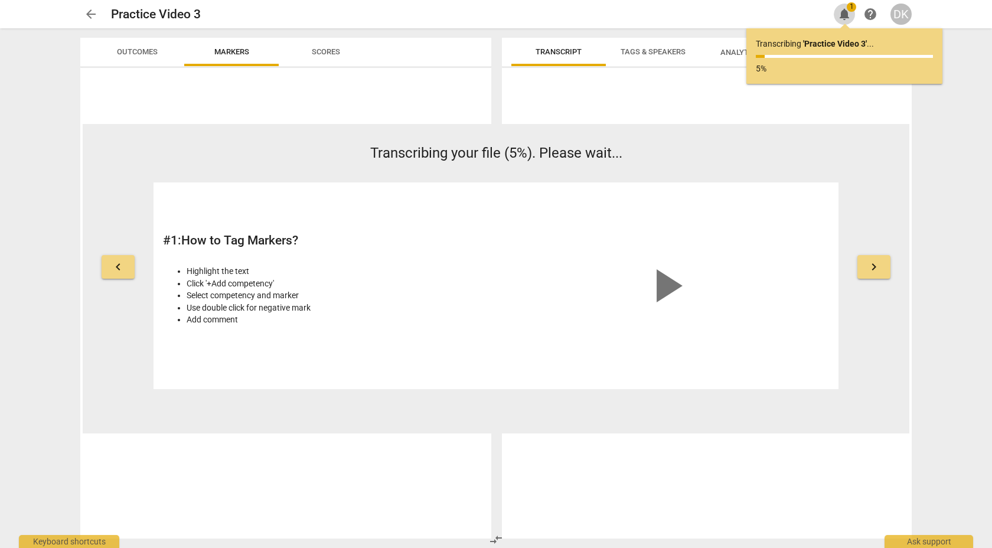
click at [845, 11] on span "notifications" at bounding box center [844, 14] width 14 height 14
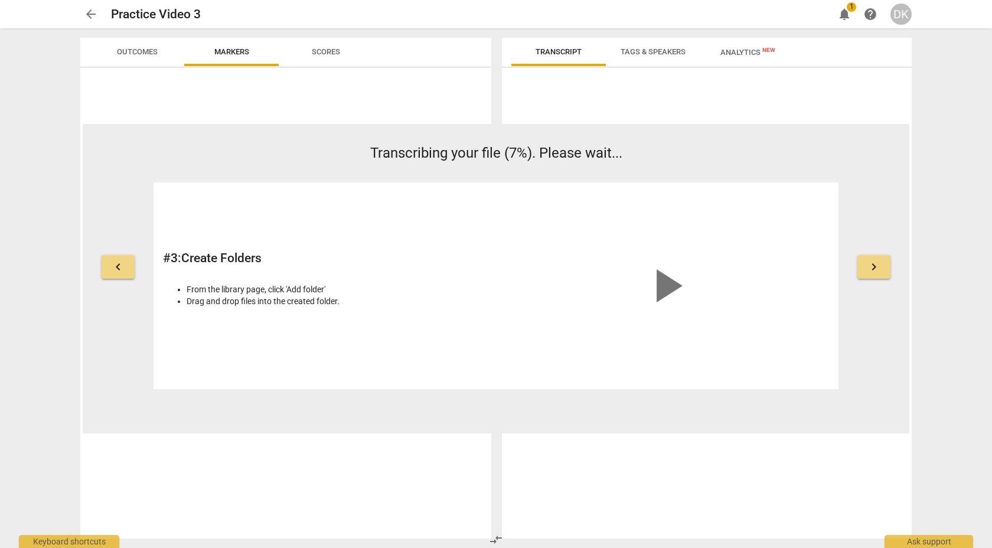
click at [844, 11] on span "notifications" at bounding box center [844, 14] width 14 height 14
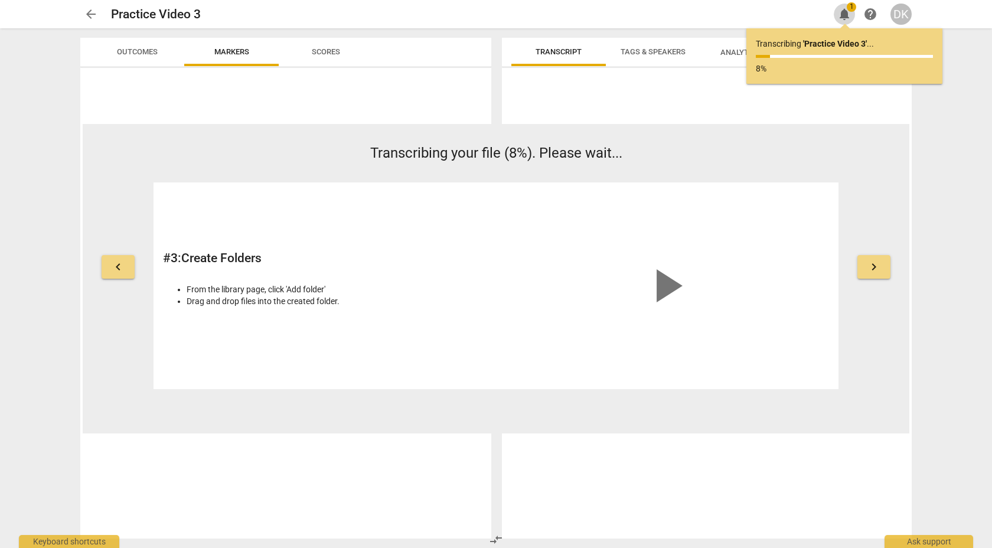
click at [844, 11] on span "notifications" at bounding box center [844, 14] width 14 height 14
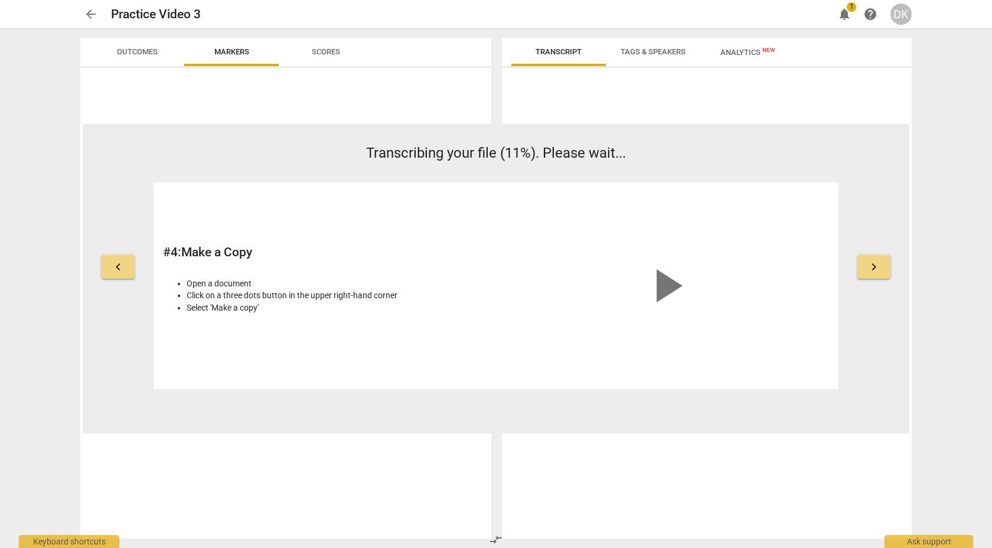
click at [846, 11] on span "notifications" at bounding box center [844, 14] width 14 height 14
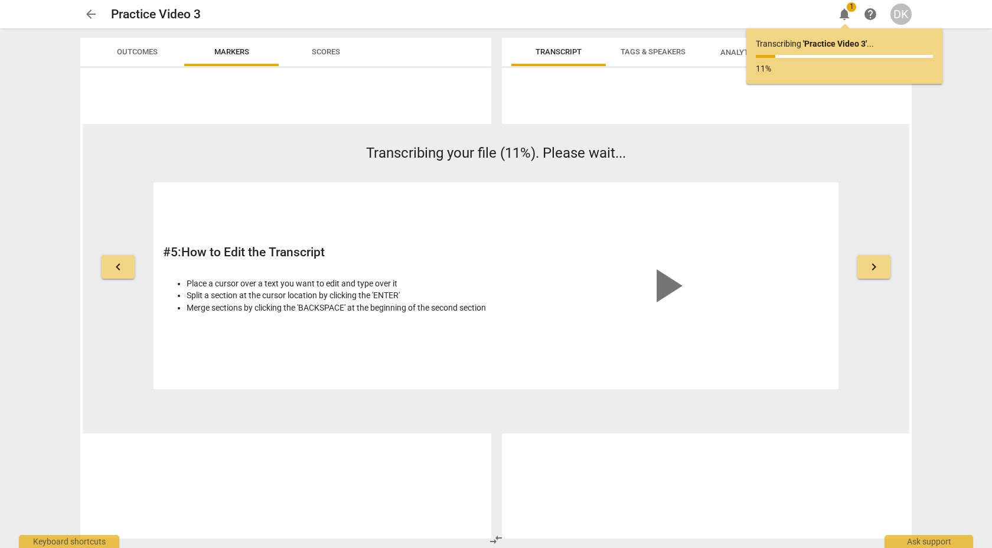
click at [846, 11] on span "notifications" at bounding box center [844, 14] width 14 height 14
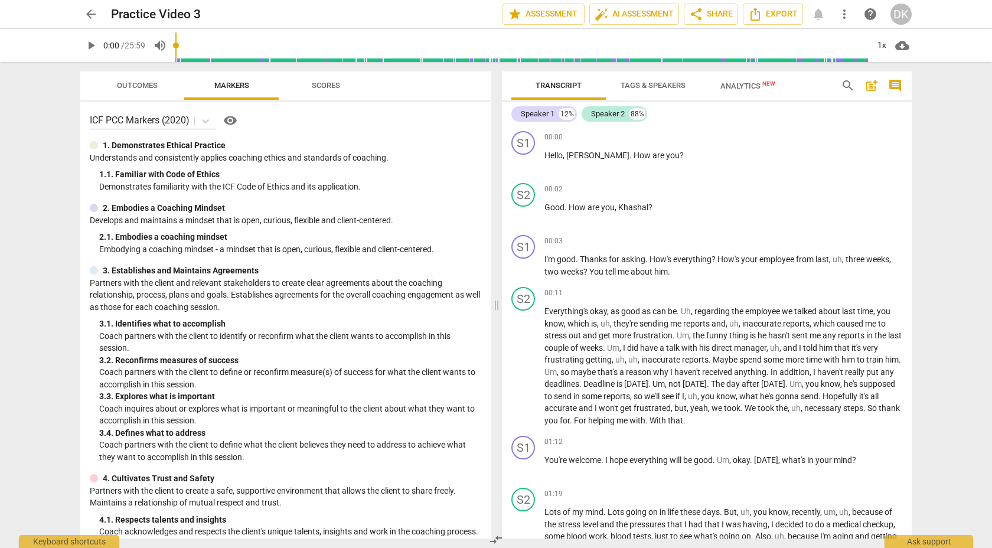
click at [656, 86] on span "Tags & Speakers" at bounding box center [652, 85] width 65 height 9
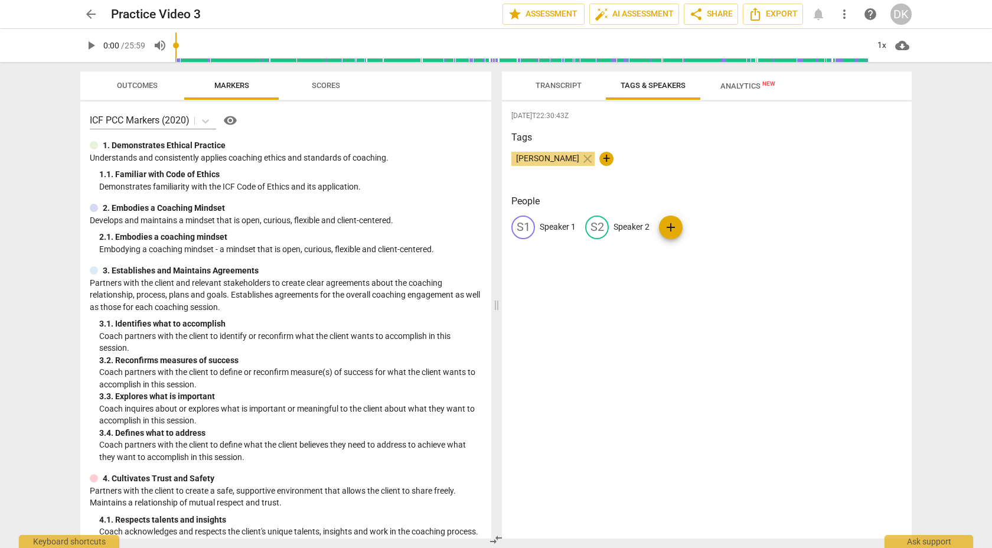
click at [544, 224] on p "Speaker 1" at bounding box center [558, 227] width 36 height 12
type input "[PERSON_NAME]"
click at [672, 229] on div "edit" at bounding box center [674, 227] width 24 height 24
type input "Nasser Obeid"
click at [664, 154] on div "Douaa Kayed close +" at bounding box center [706, 164] width 391 height 24
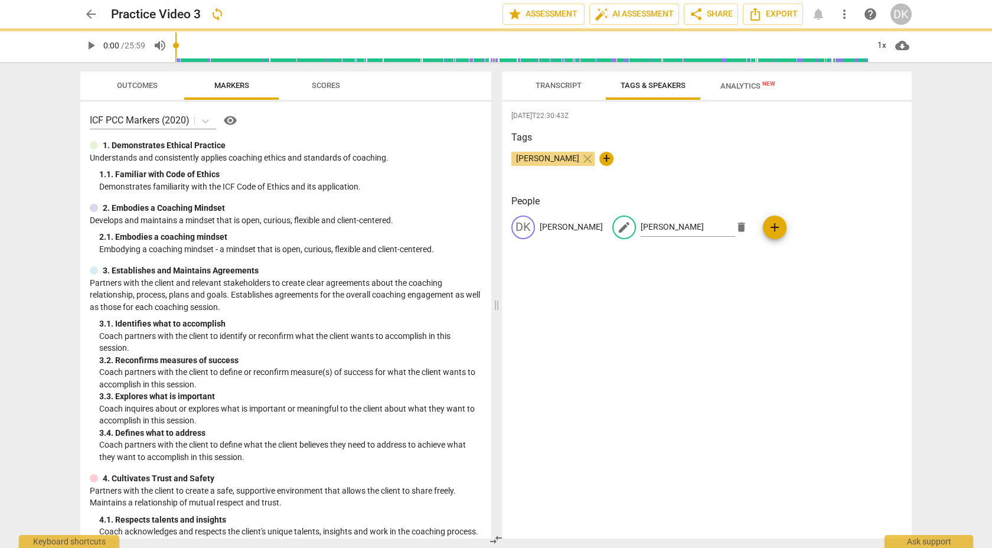
click at [577, 86] on span "Transcript" at bounding box center [558, 85] width 46 height 9
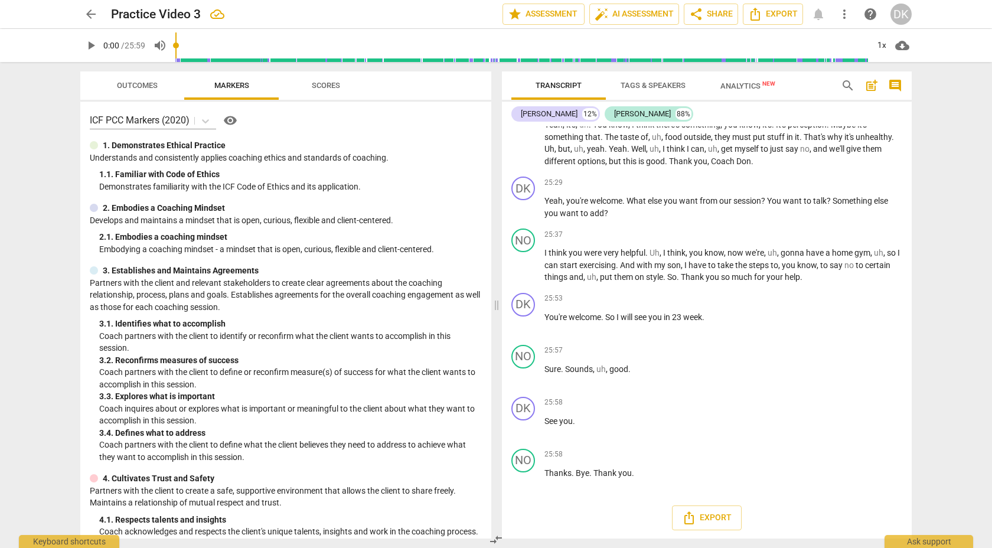
scroll to position [6366, 0]
click at [719, 15] on span "share Share" at bounding box center [711, 14] width 44 height 14
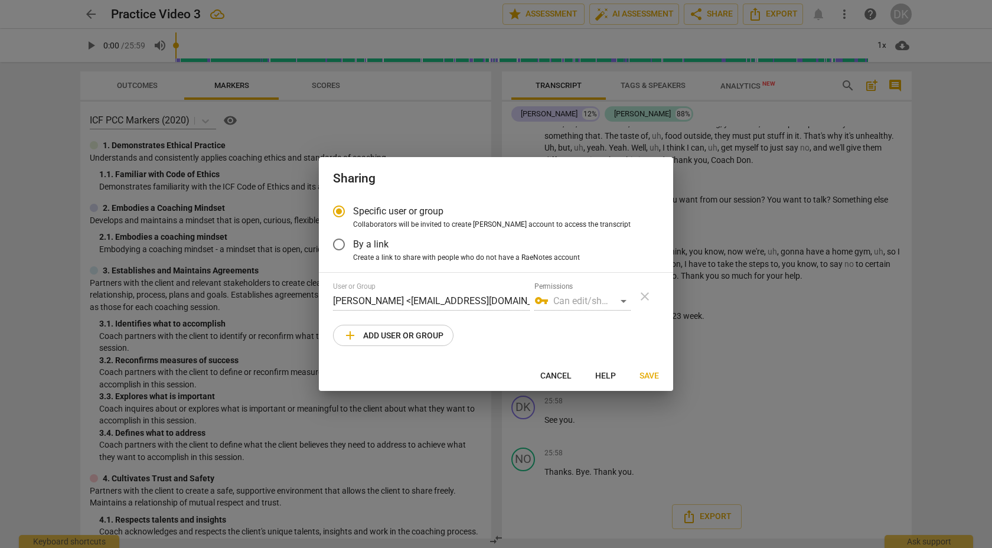
click at [416, 334] on span "add Add user or group" at bounding box center [393, 335] width 100 height 14
radio input "false"
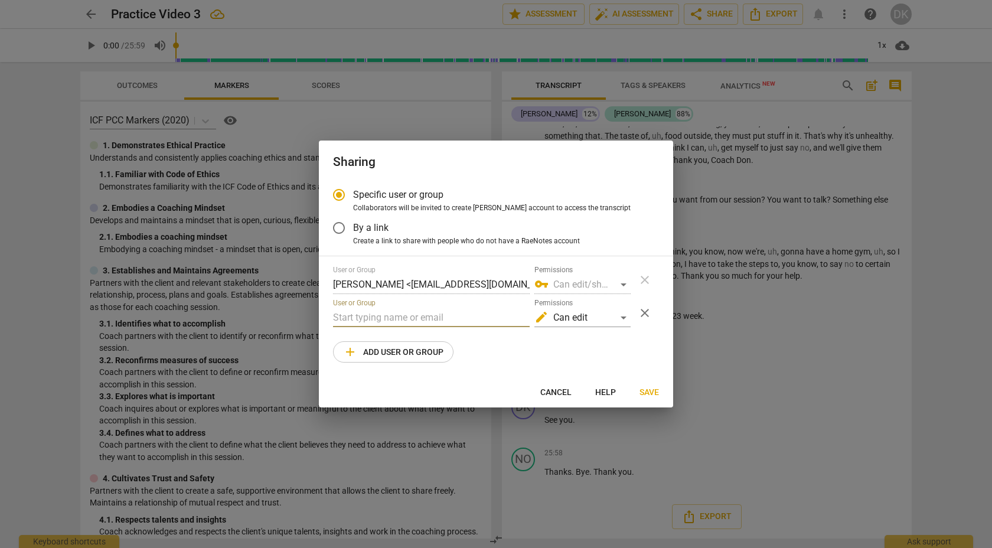
paste input "mailto:sandra@canadacoachacademy.com"
click at [363, 320] on input "mailto:sandra@canadacoachacademy.com" at bounding box center [431, 317] width 197 height 19
type input "sandra@canadacoachacademy.com"
click at [625, 319] on div "edit Can edit" at bounding box center [582, 317] width 96 height 19
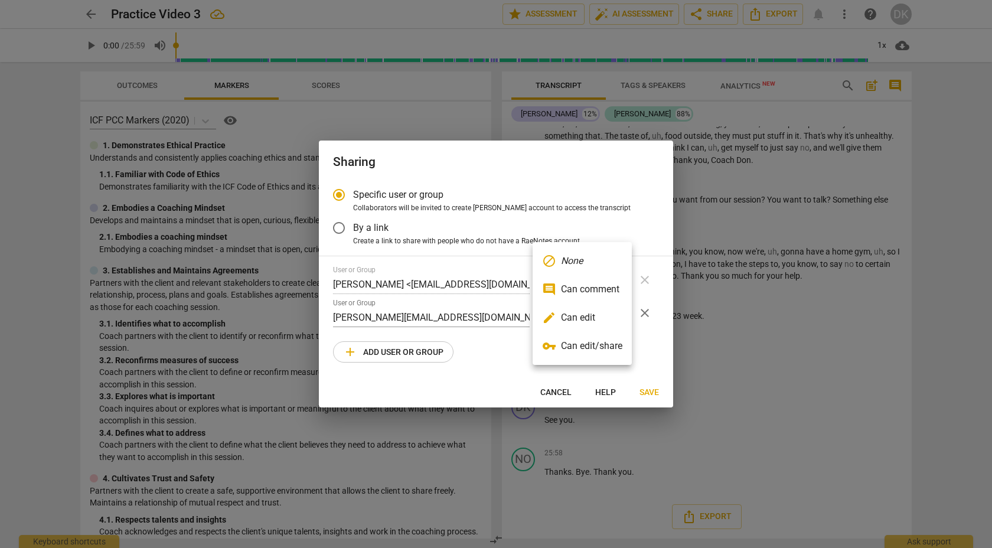
click at [615, 318] on li "edit Can edit" at bounding box center [582, 317] width 99 height 28
click at [652, 391] on span "Save" at bounding box center [648, 393] width 19 height 12
radio input "false"
type input "Sandra W <sandra@canadacoachacademy.com>"
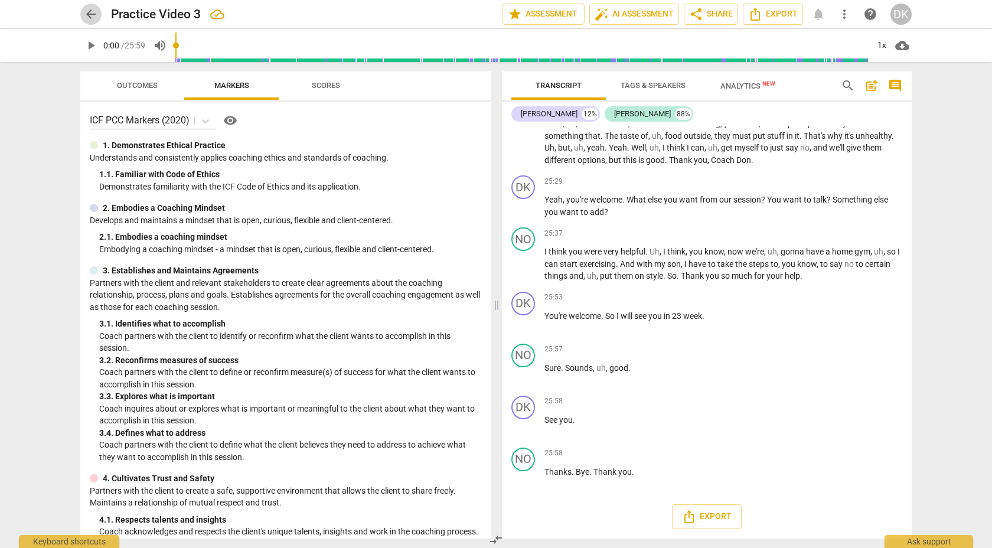
click at [87, 11] on span "arrow_back" at bounding box center [91, 14] width 14 height 14
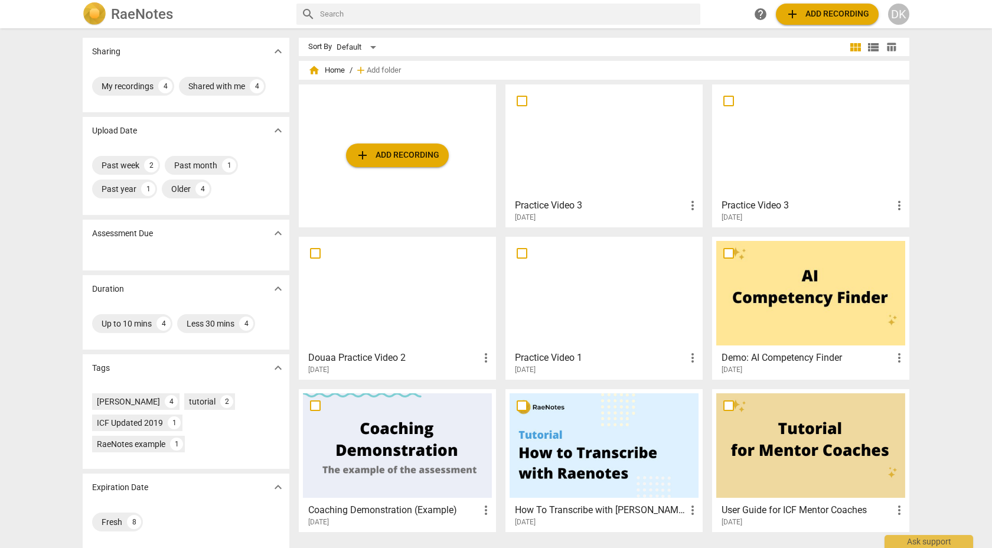
click at [689, 205] on span "more_vert" at bounding box center [692, 205] width 14 height 14
click at [634, 213] on div at bounding box center [496, 274] width 992 height 548
